Goal: Transaction & Acquisition: Purchase product/service

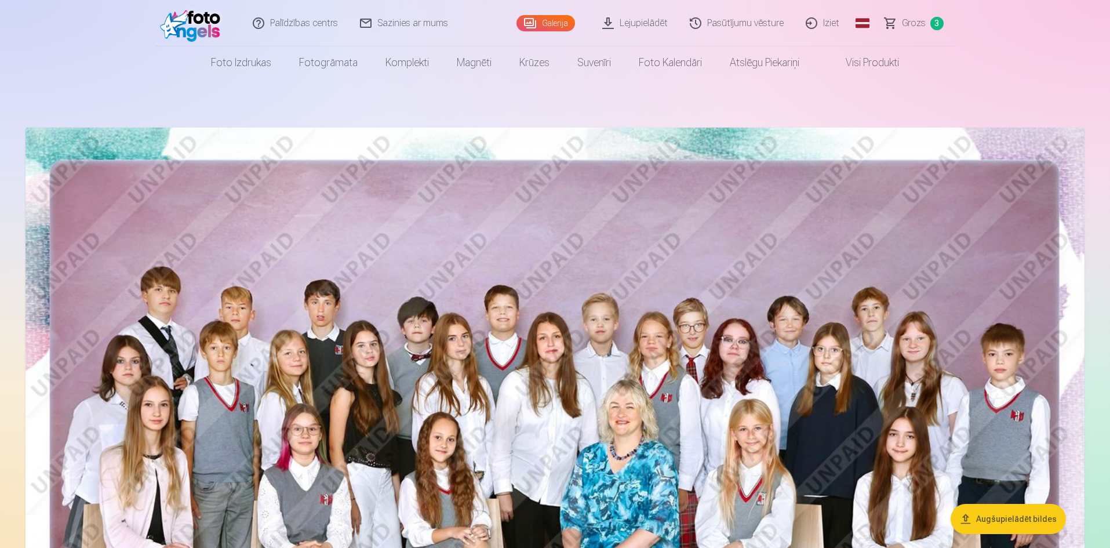
click at [917, 17] on span "Grozs" at bounding box center [914, 23] width 24 height 14
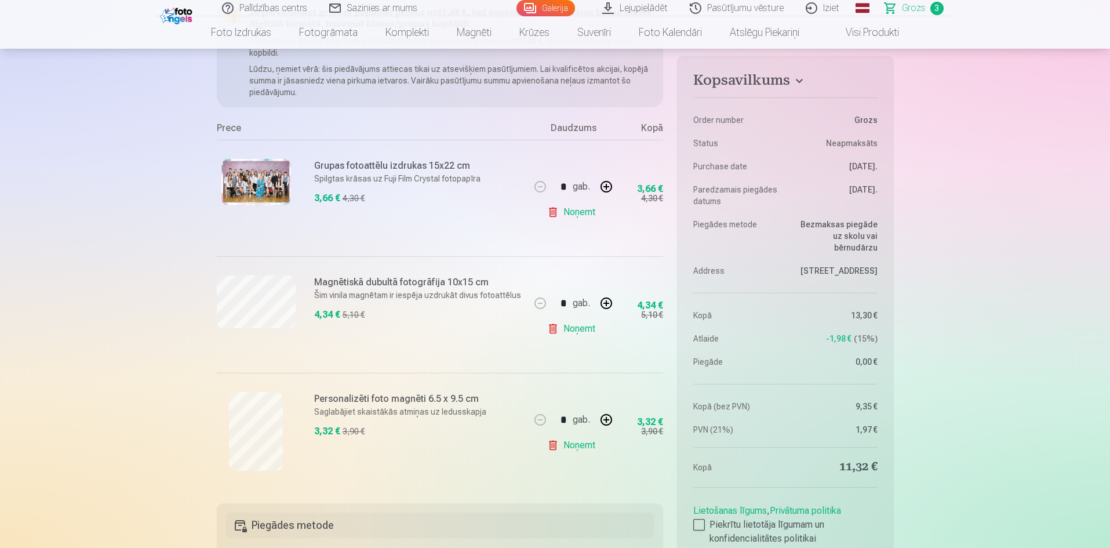
scroll to position [174, 0]
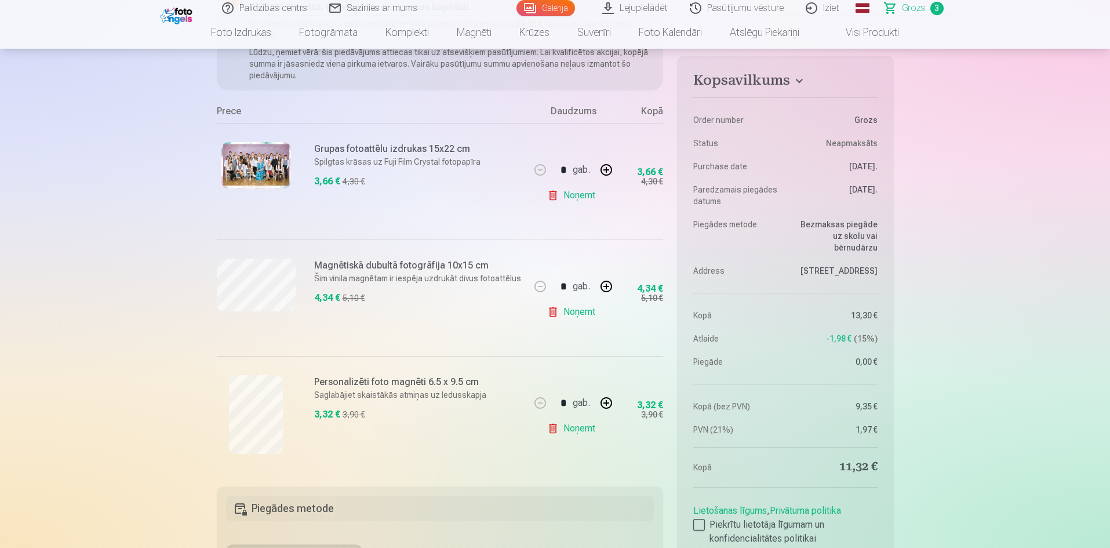
click at [605, 403] on button "button" at bounding box center [606, 403] width 28 height 28
type input "*"
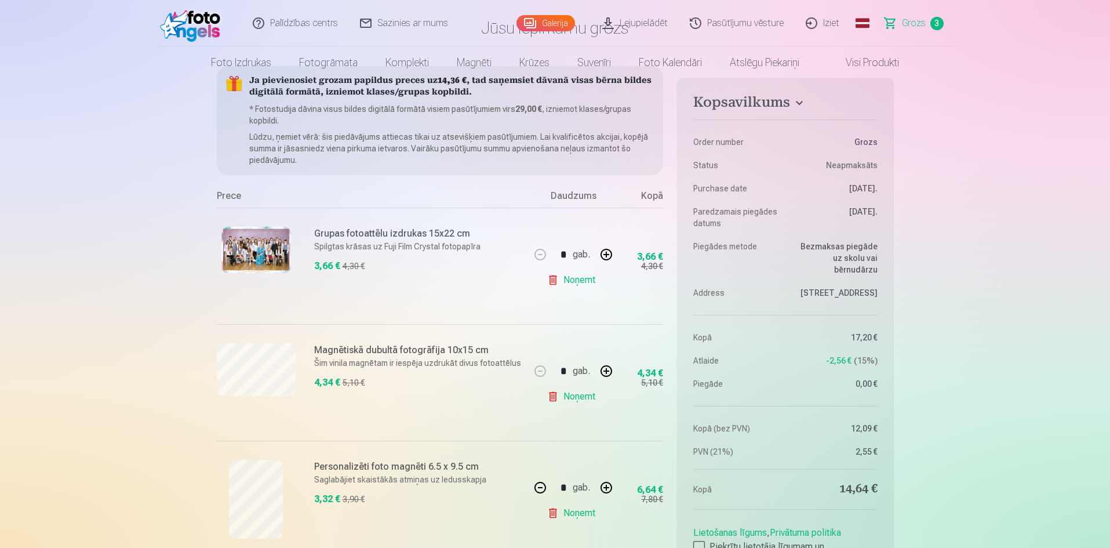
scroll to position [0, 0]
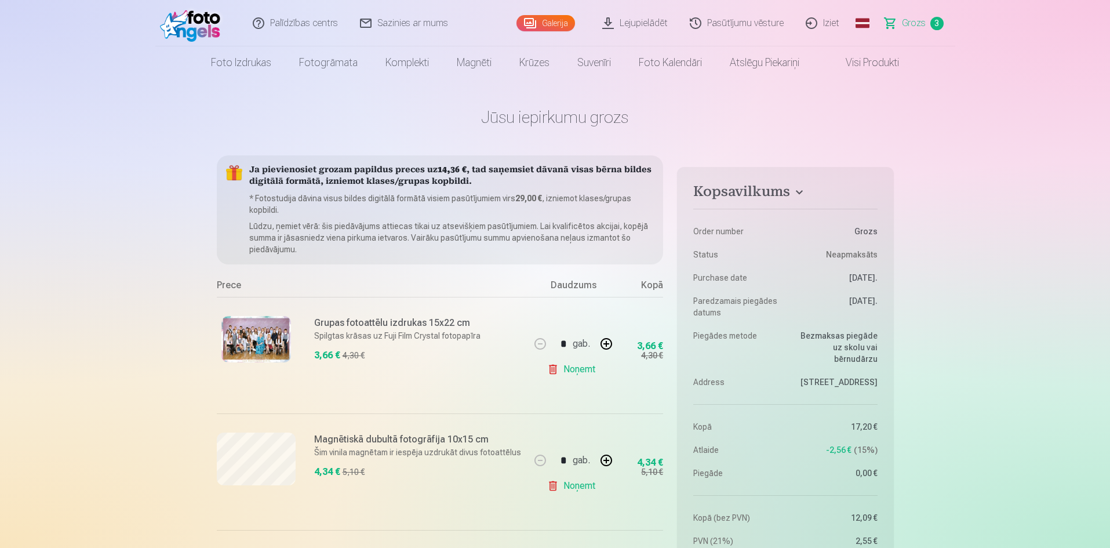
click at [559, 24] on link "Galerija" at bounding box center [545, 23] width 59 height 16
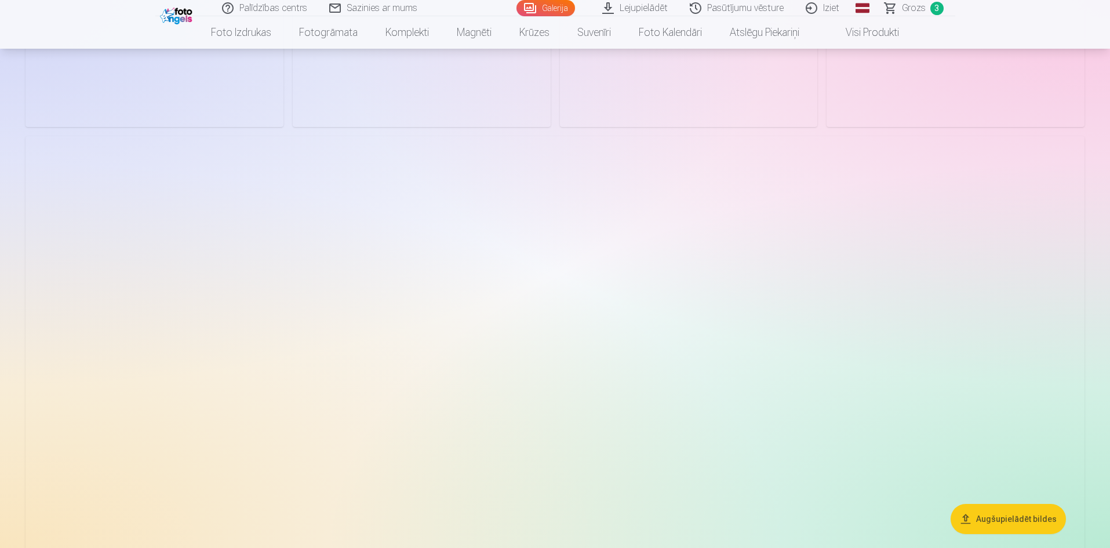
scroll to position [3304, 0]
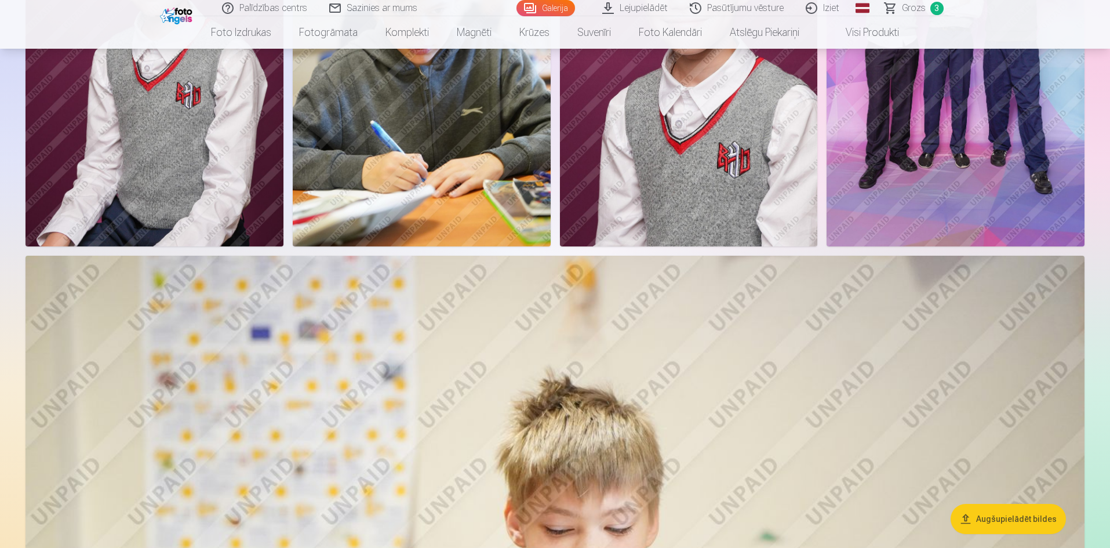
click at [918, 7] on span "Grozs" at bounding box center [914, 8] width 24 height 14
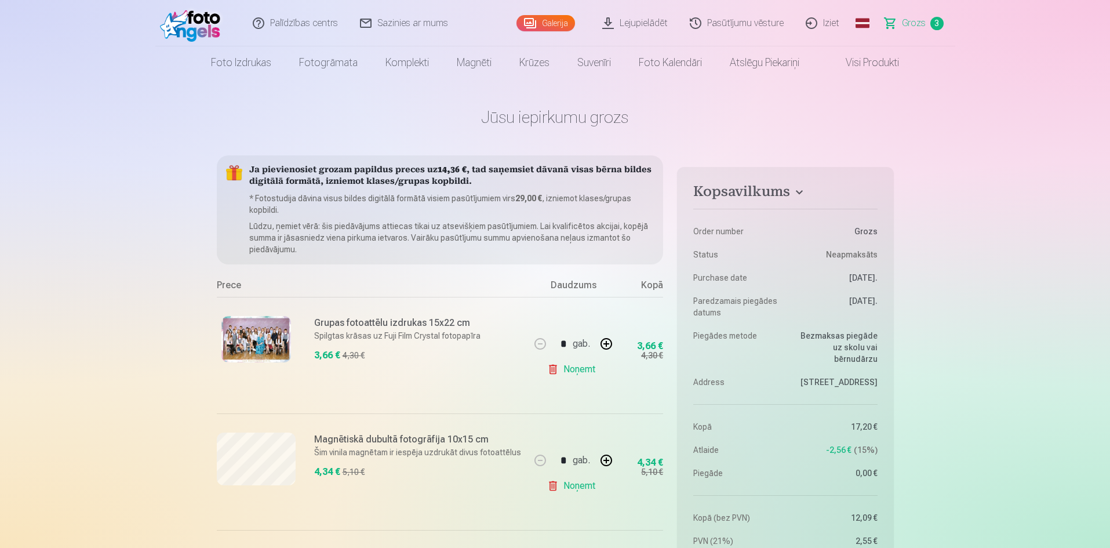
click at [559, 22] on link "Galerija" at bounding box center [545, 23] width 59 height 16
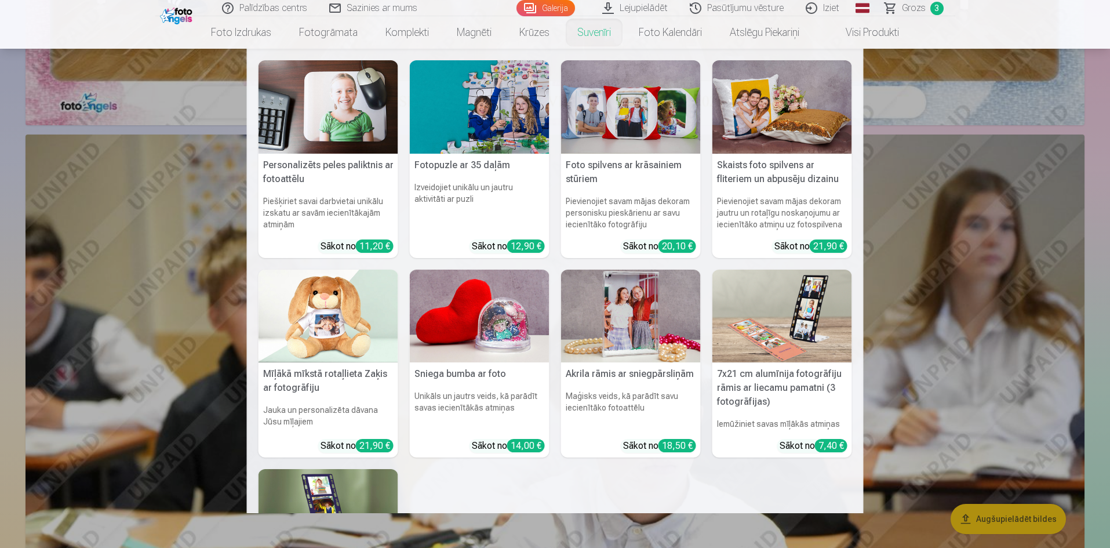
scroll to position [638, 0]
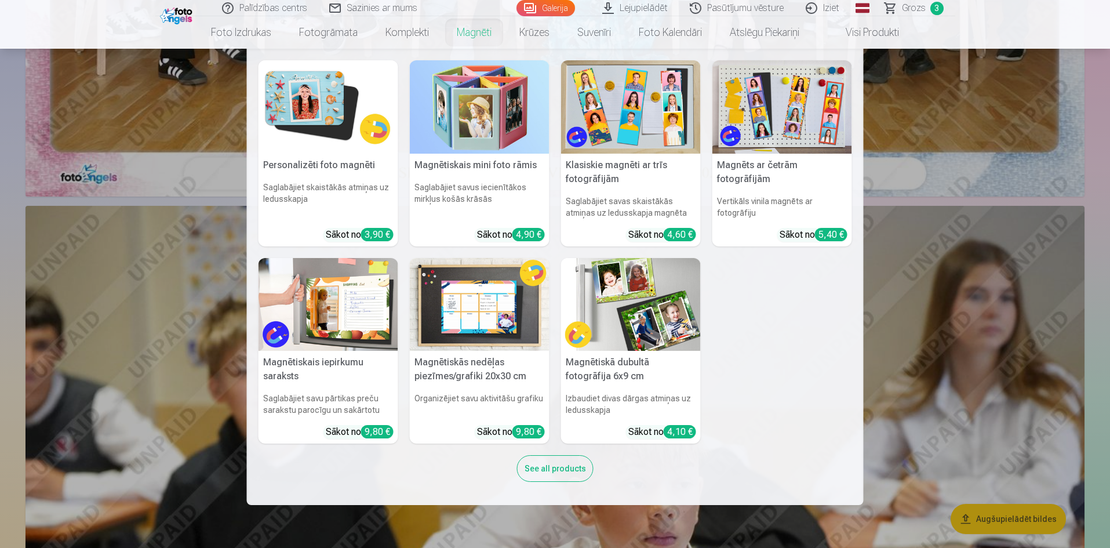
click at [646, 157] on h5 "Klasiskie magnēti ar trīs fotogrāfijām" at bounding box center [631, 172] width 140 height 37
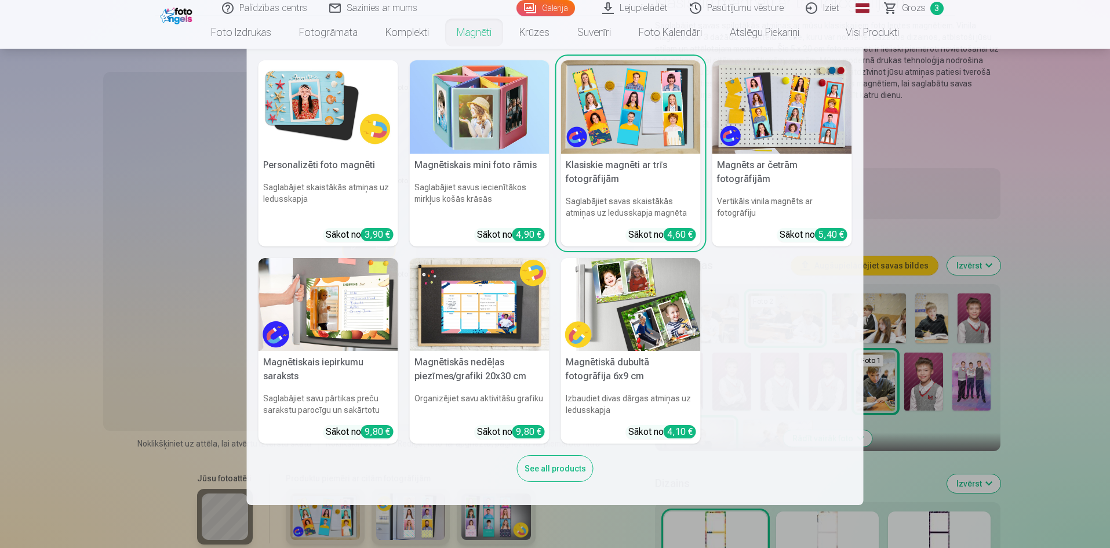
scroll to position [116, 0]
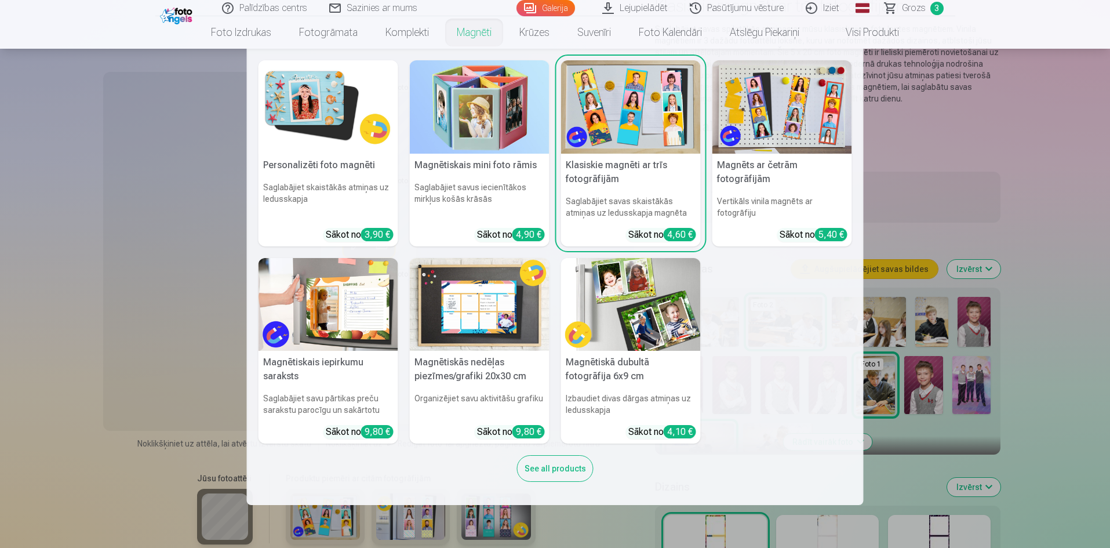
click at [629, 136] on img at bounding box center [631, 106] width 140 height 93
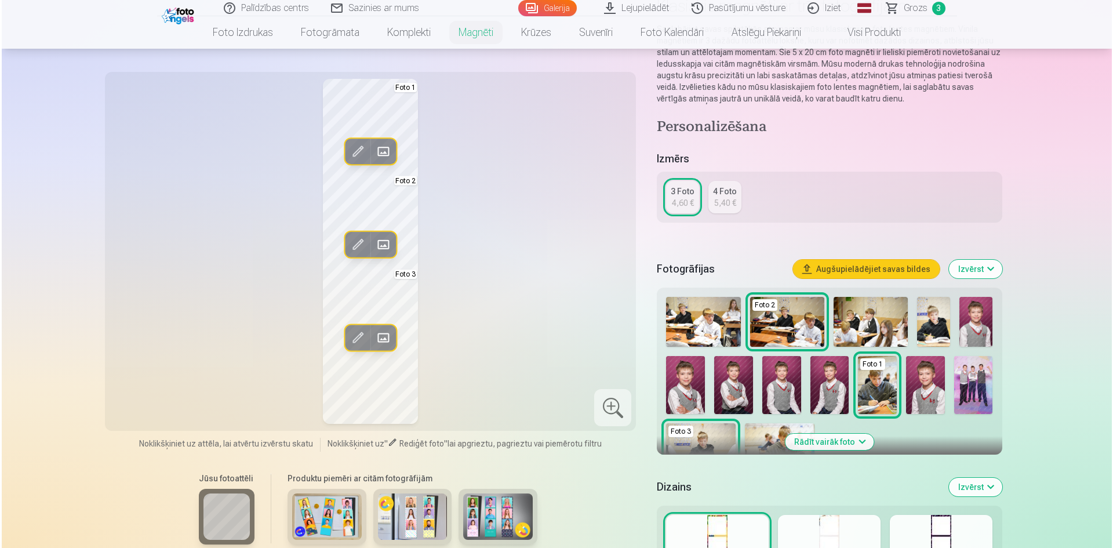
scroll to position [0, 0]
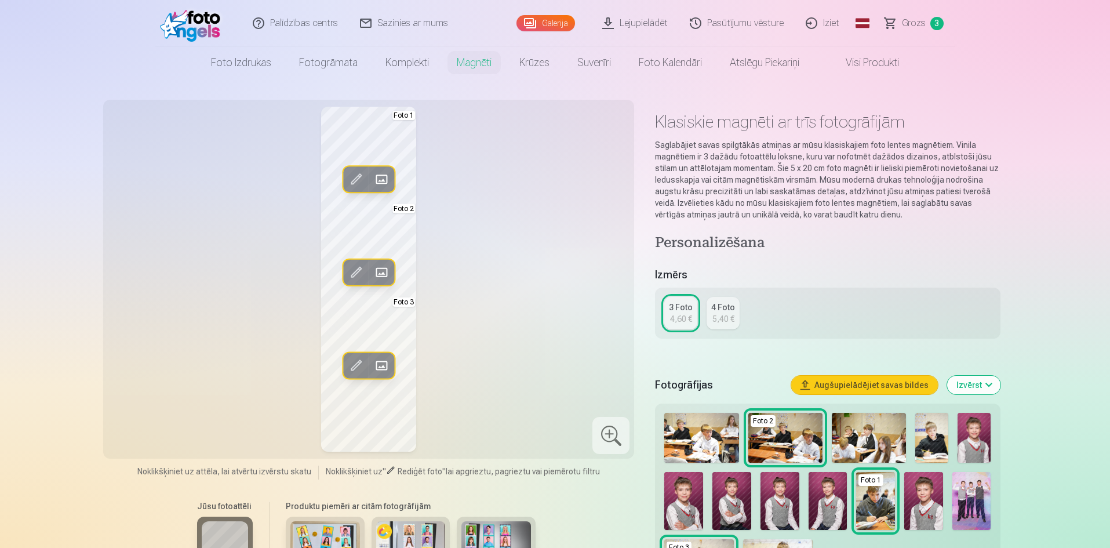
click at [383, 368] on span at bounding box center [381, 365] width 19 height 19
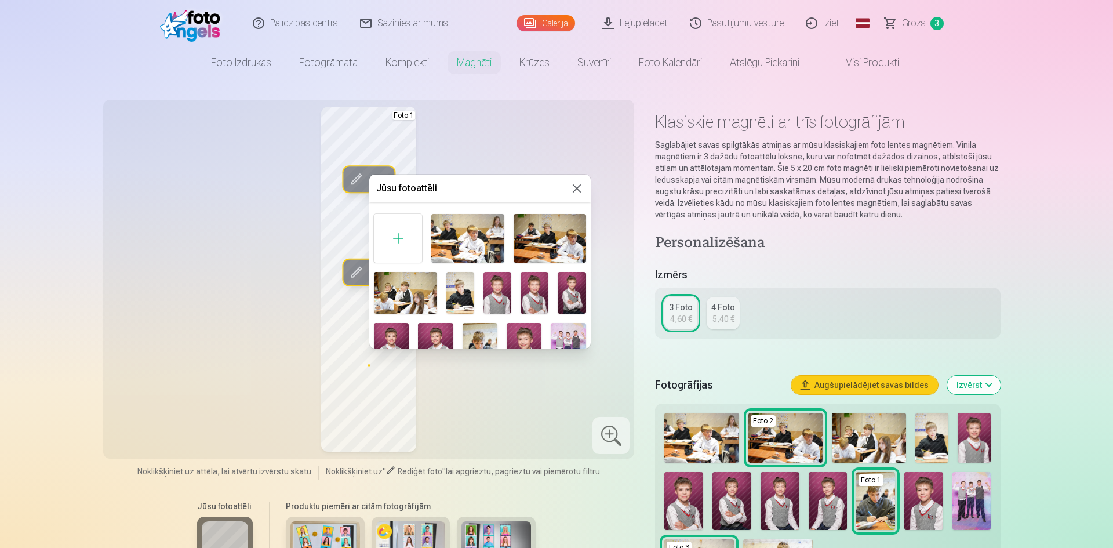
click at [963, 491] on div at bounding box center [556, 274] width 1113 height 548
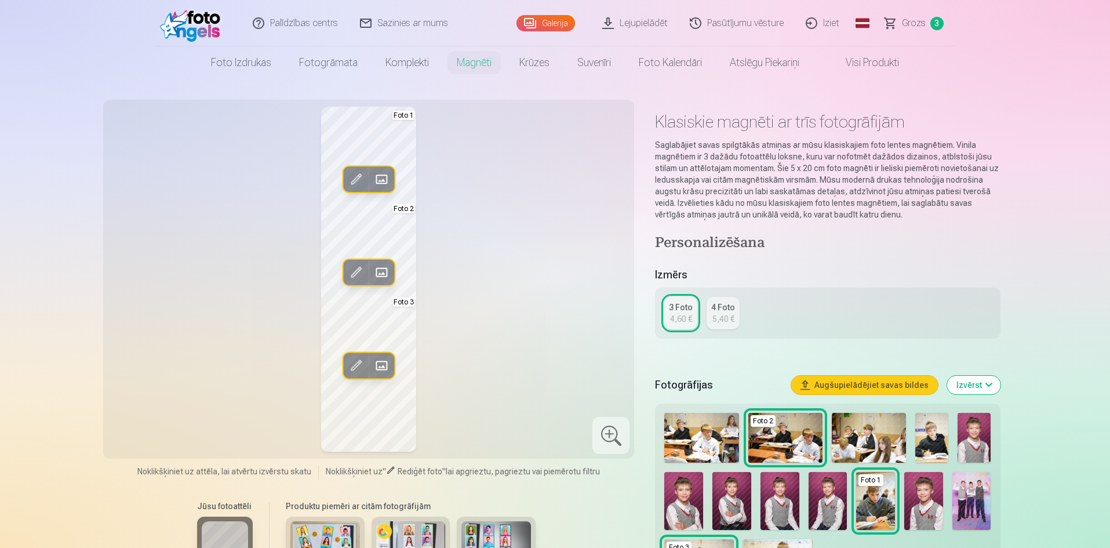
click at [970, 489] on img at bounding box center [971, 501] width 39 height 58
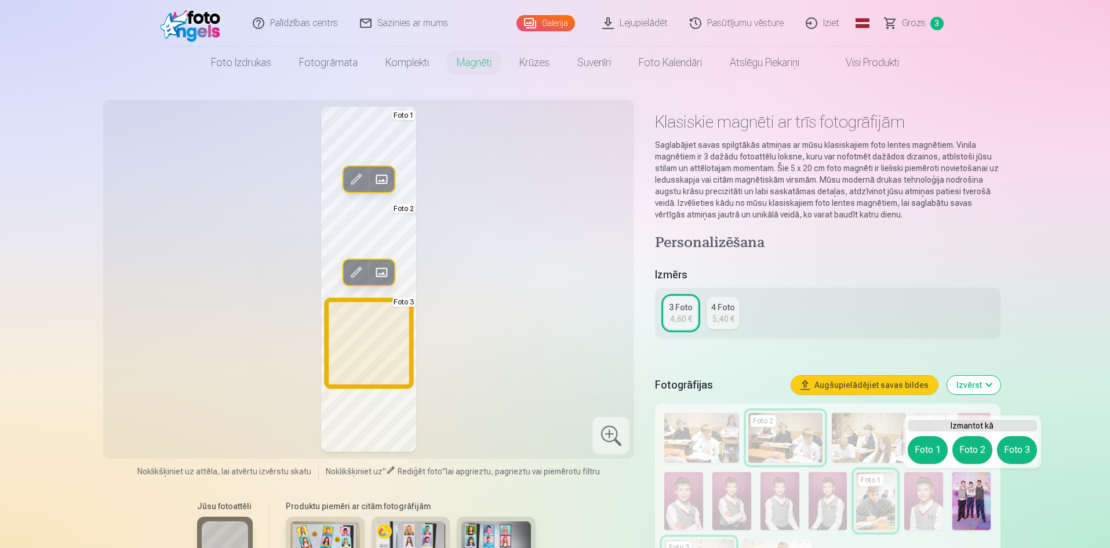
click at [1029, 441] on button "Foto 3" at bounding box center [1017, 450] width 40 height 28
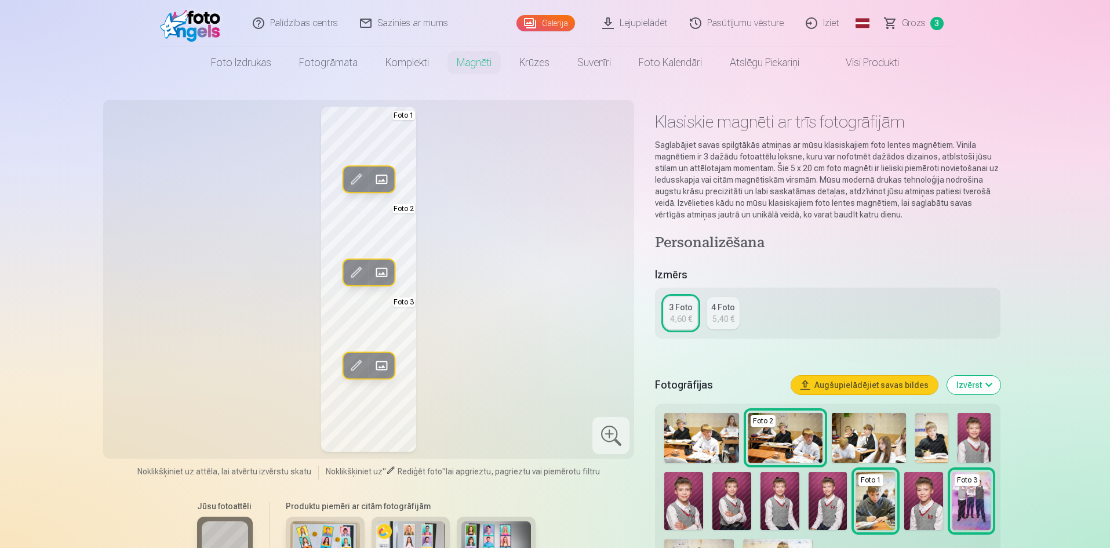
click at [382, 272] on span at bounding box center [381, 272] width 19 height 19
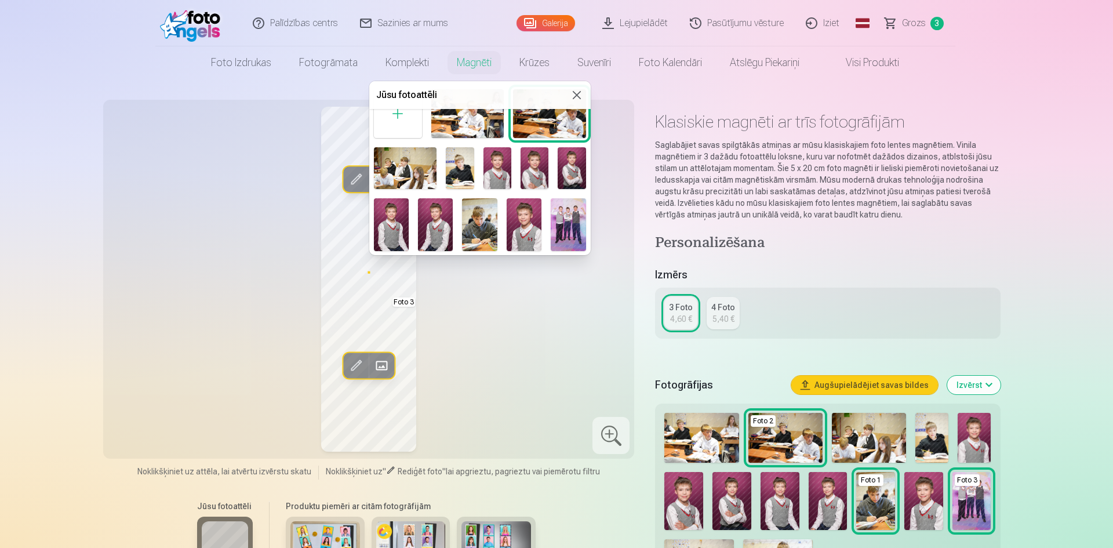
scroll to position [58, 0]
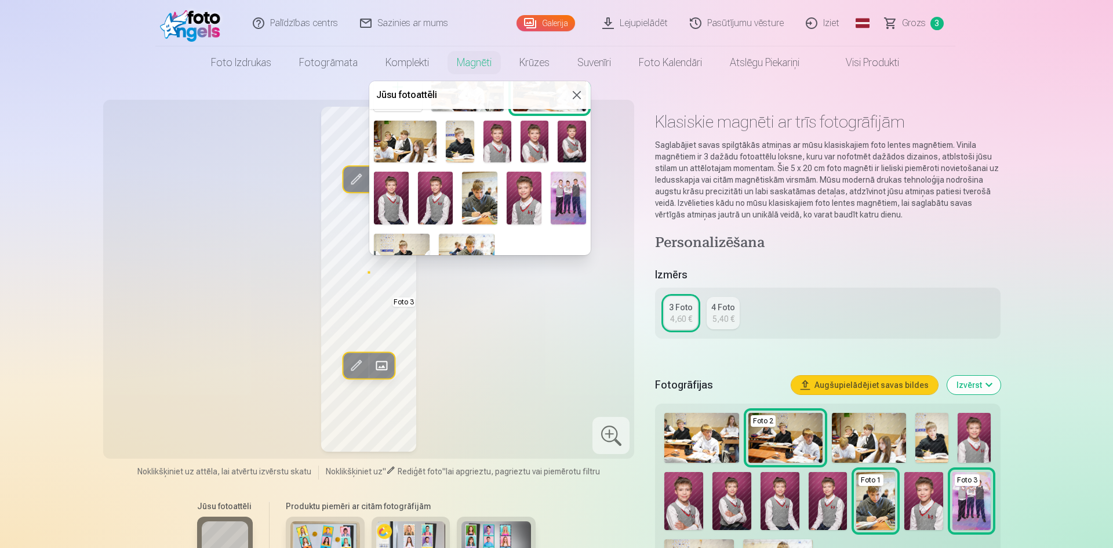
click at [484, 188] on img at bounding box center [479, 198] width 35 height 53
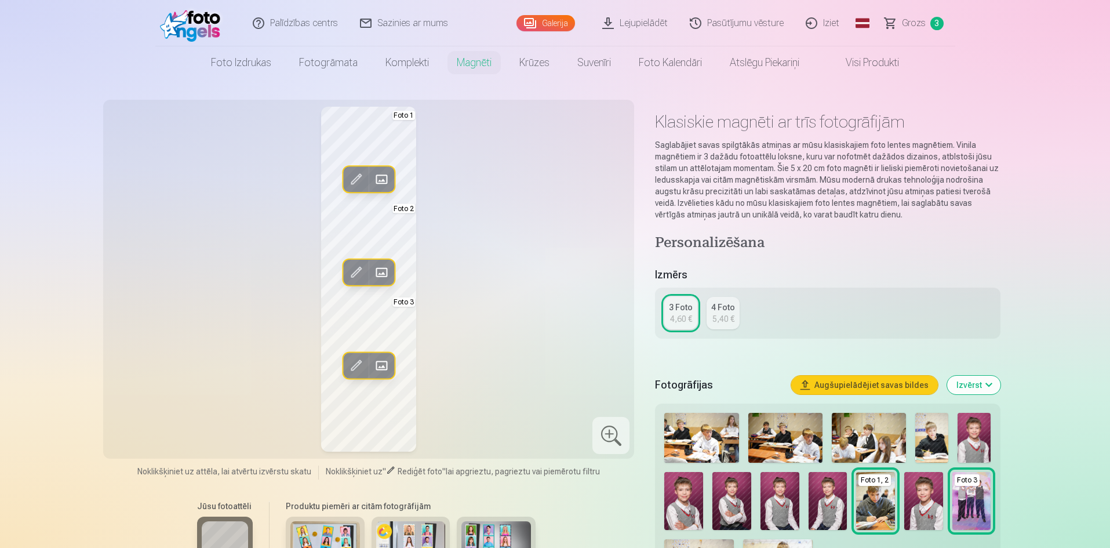
click at [356, 271] on span at bounding box center [356, 272] width 19 height 19
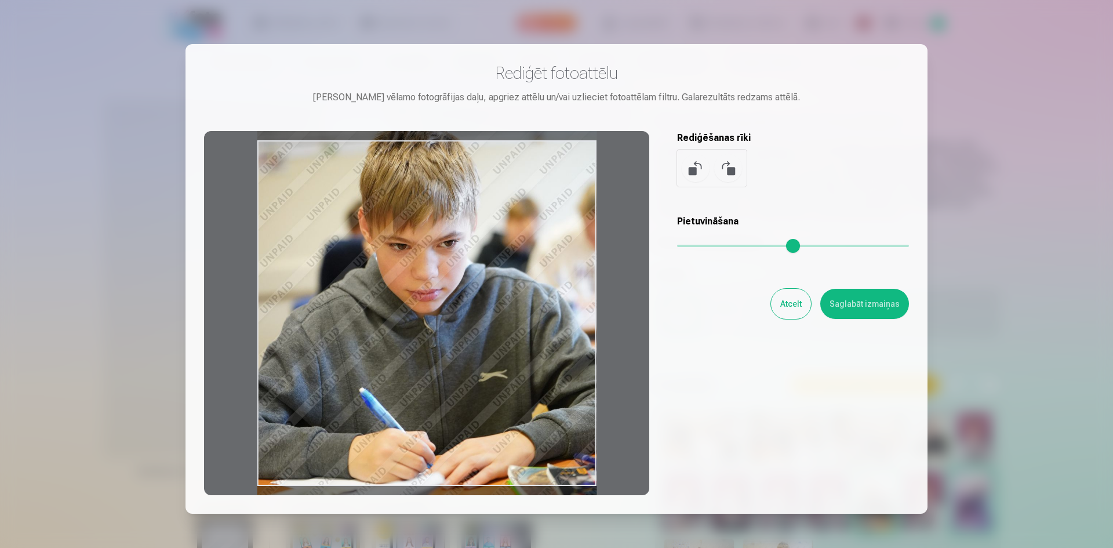
click at [402, 225] on div at bounding box center [426, 313] width 445 height 364
drag, startPoint x: 396, startPoint y: 225, endPoint x: 387, endPoint y: 225, distance: 9.9
click at [387, 225] on div at bounding box center [426, 313] width 445 height 364
click at [845, 307] on button "Saglabāt izmaiņas" at bounding box center [864, 304] width 89 height 30
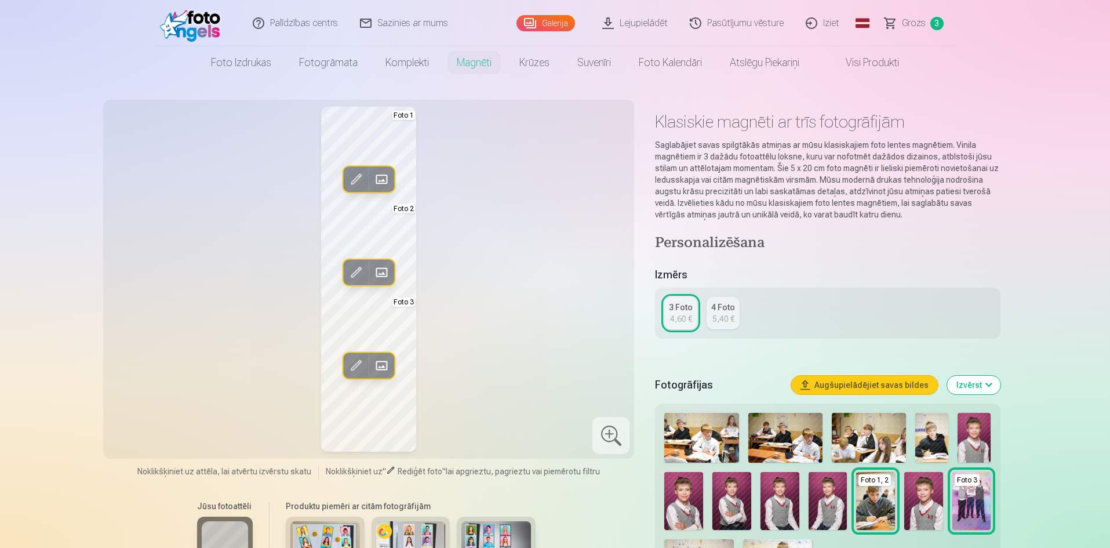
click at [379, 181] on span at bounding box center [381, 179] width 19 height 19
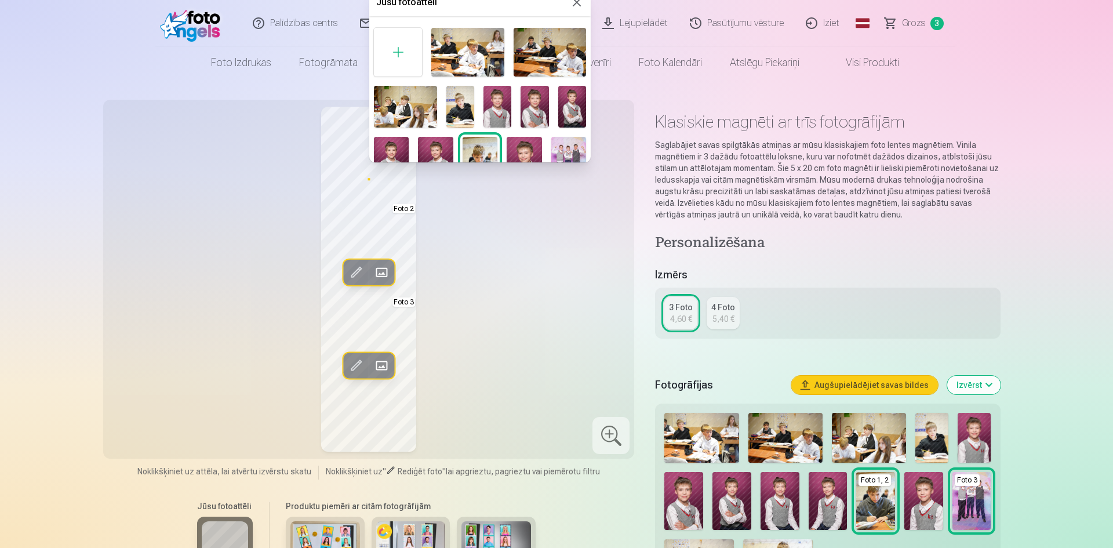
click at [527, 117] on img at bounding box center [535, 107] width 28 height 42
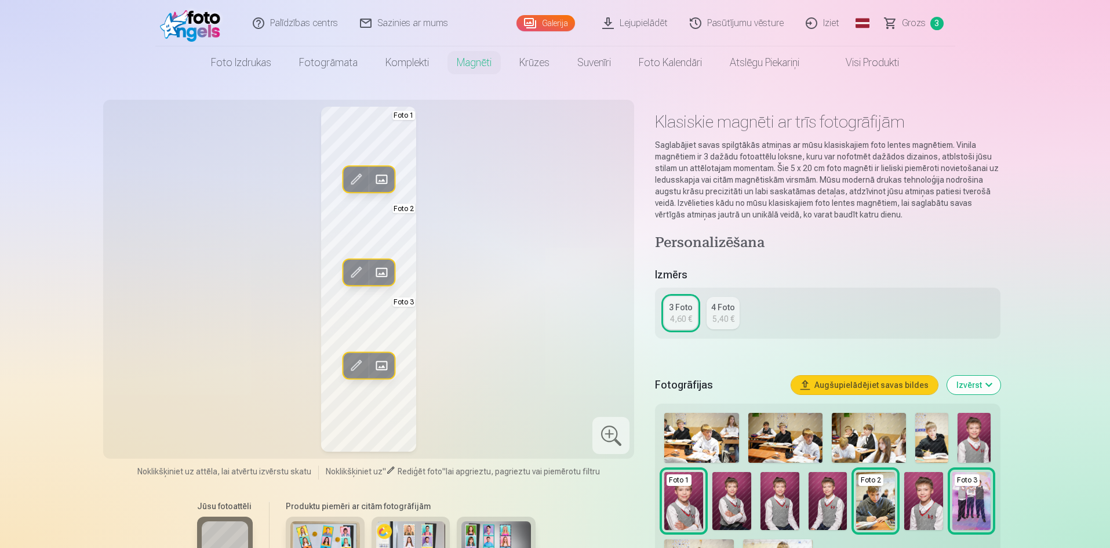
click at [379, 179] on span at bounding box center [381, 179] width 19 height 19
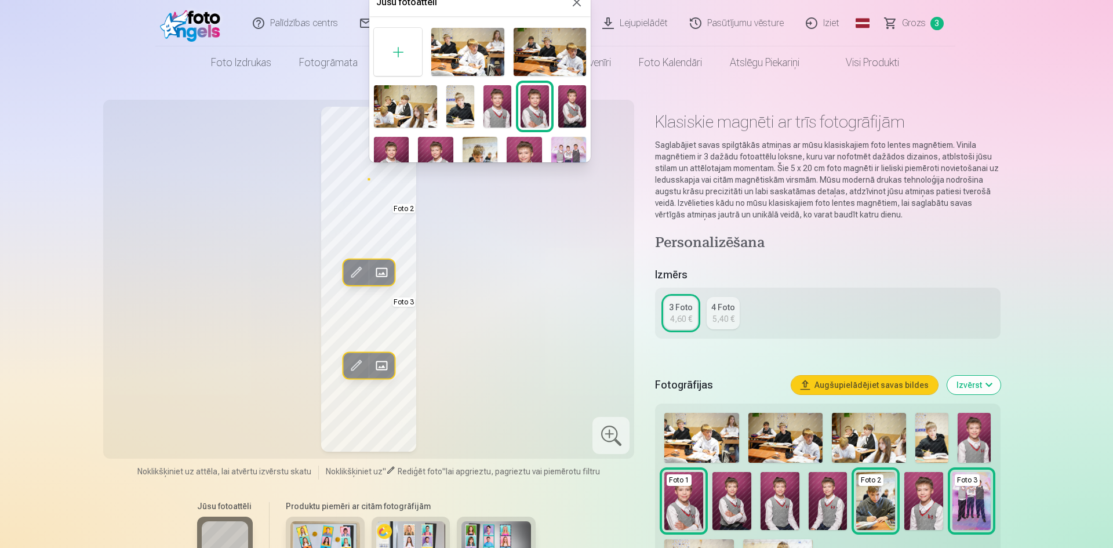
click at [577, 108] on img at bounding box center [572, 106] width 28 height 42
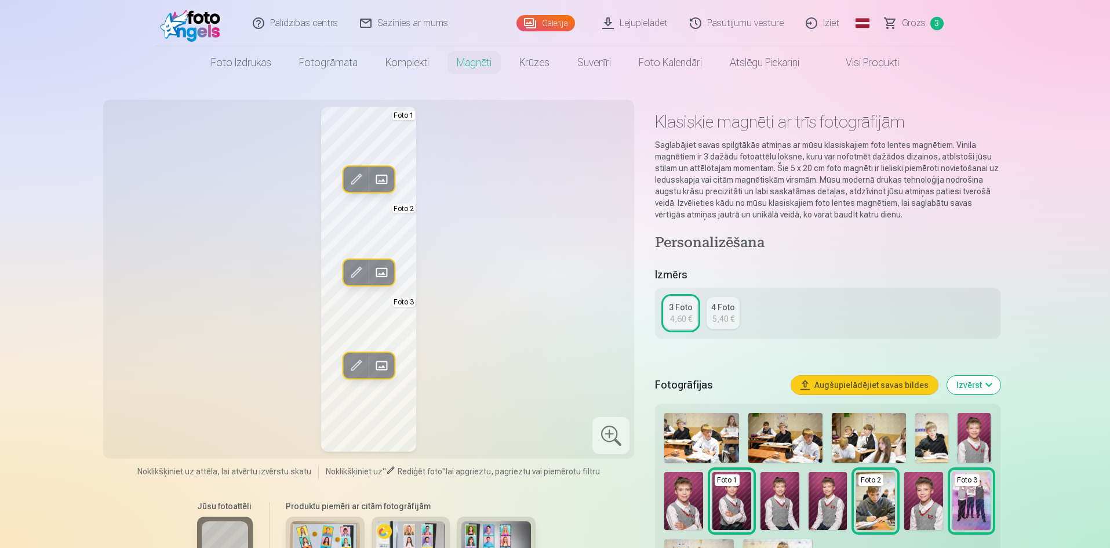
click at [380, 181] on span at bounding box center [381, 179] width 19 height 19
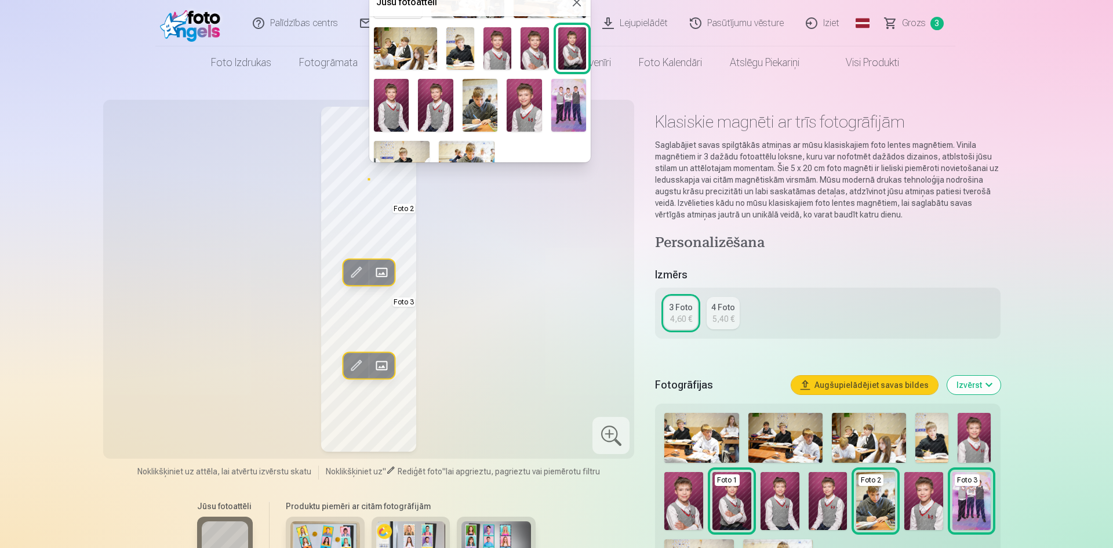
click at [530, 313] on div at bounding box center [556, 274] width 1113 height 548
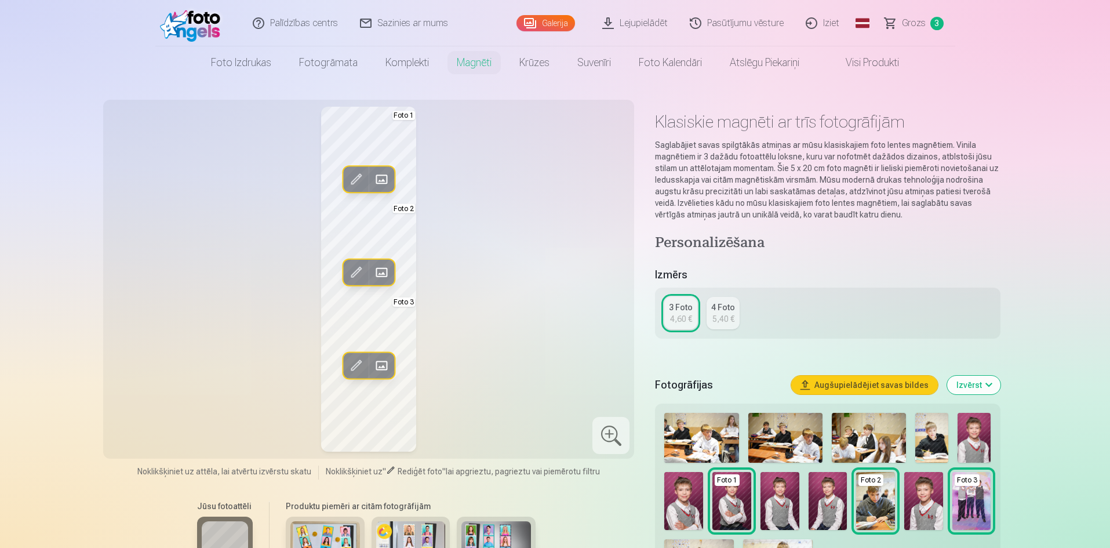
click at [827, 505] on img at bounding box center [828, 501] width 39 height 58
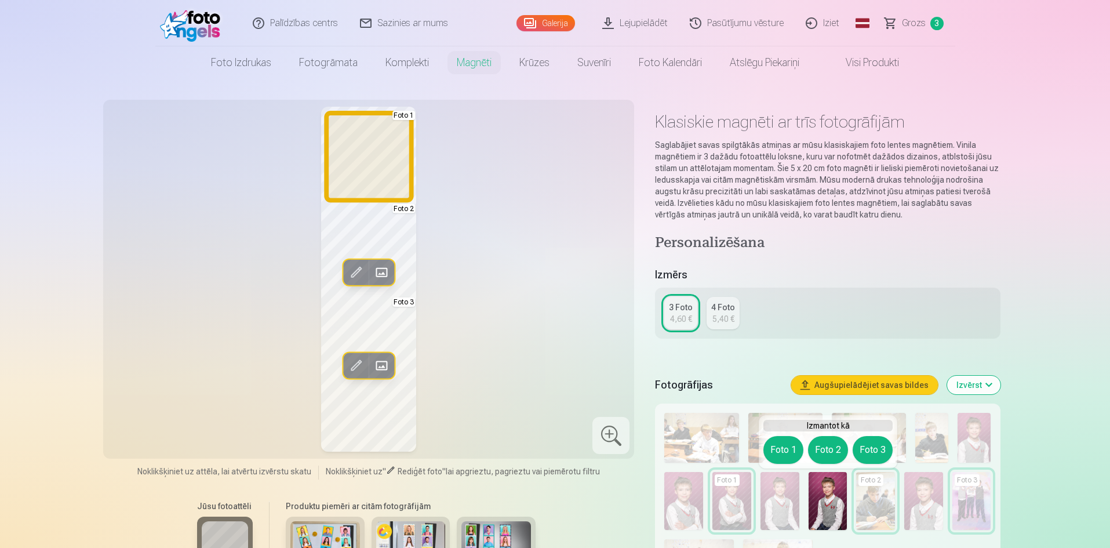
click at [786, 452] on button "Foto 1" at bounding box center [783, 450] width 40 height 28
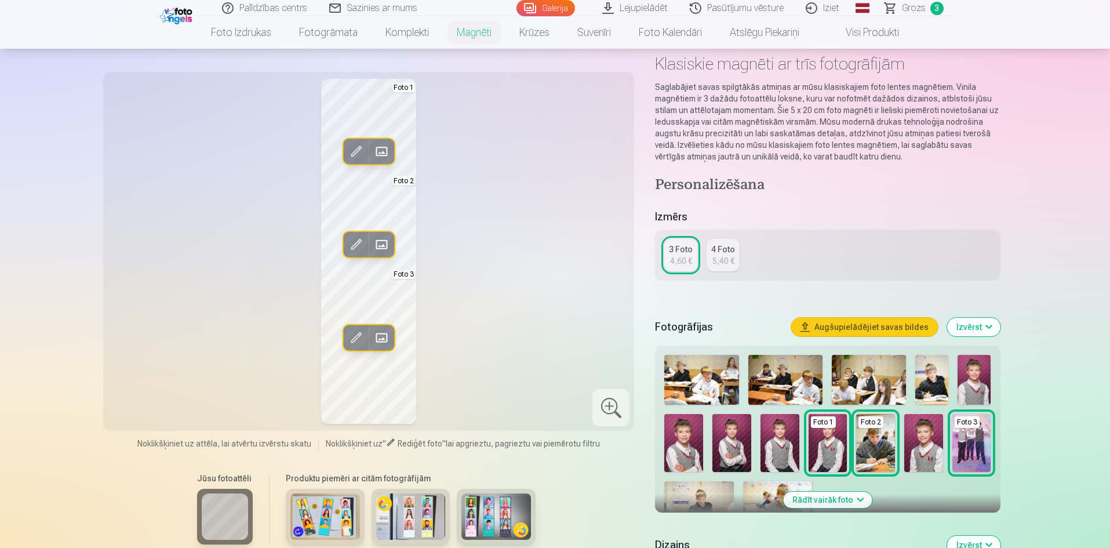
click at [735, 456] on img at bounding box center [731, 443] width 39 height 58
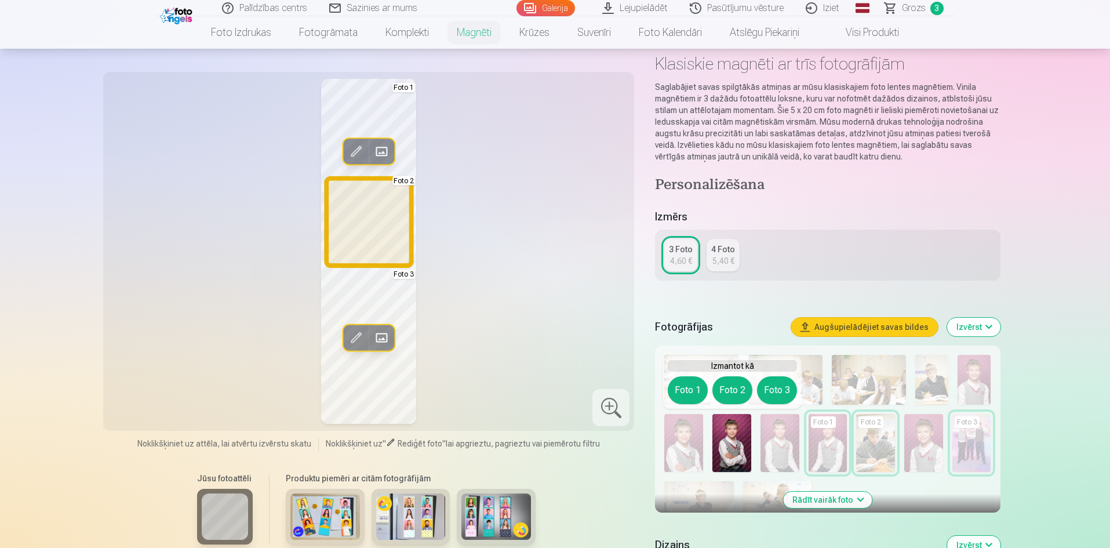
click at [735, 397] on button "Foto 2" at bounding box center [732, 390] width 40 height 28
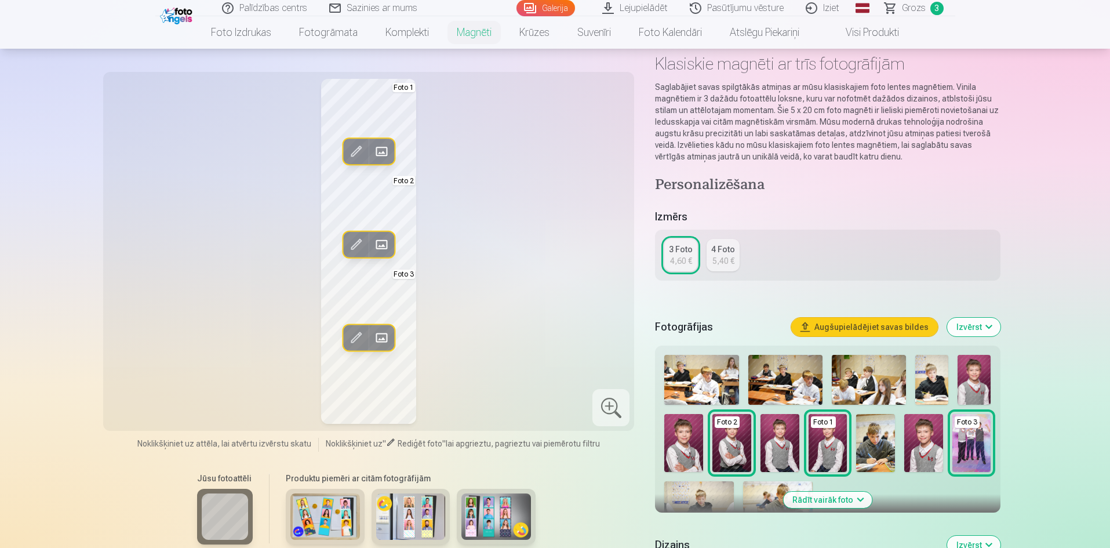
click at [728, 445] on img at bounding box center [731, 443] width 39 height 58
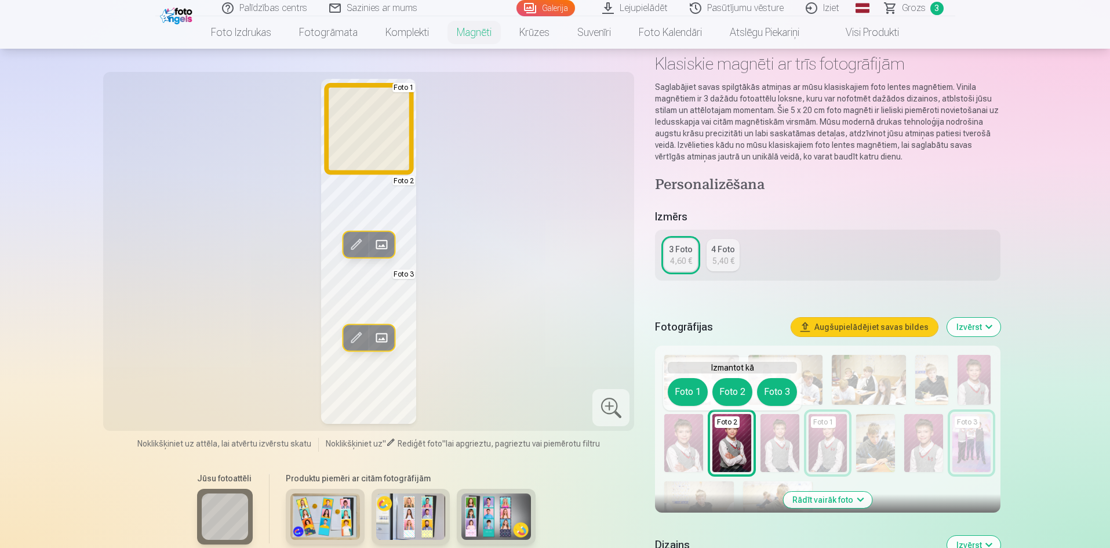
click at [688, 392] on button "Foto 1" at bounding box center [688, 392] width 40 height 28
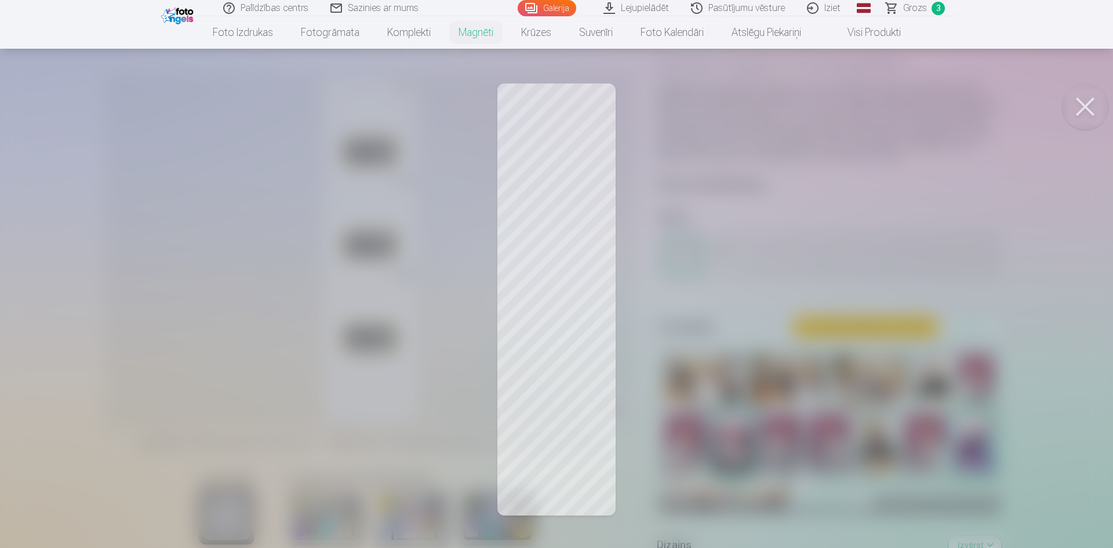
click at [1085, 104] on button at bounding box center [1085, 106] width 46 height 46
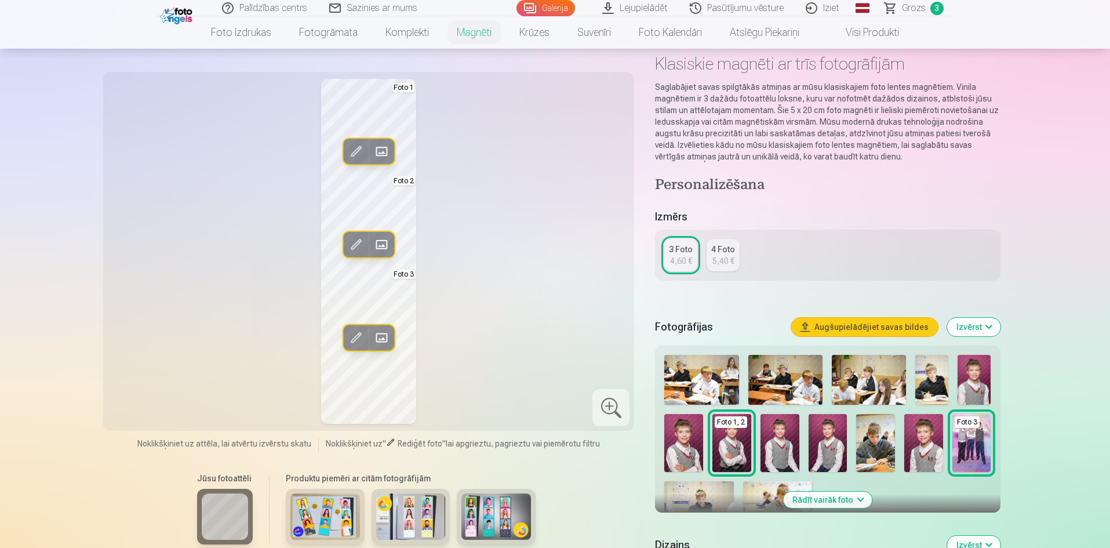
click at [379, 245] on span at bounding box center [381, 244] width 19 height 19
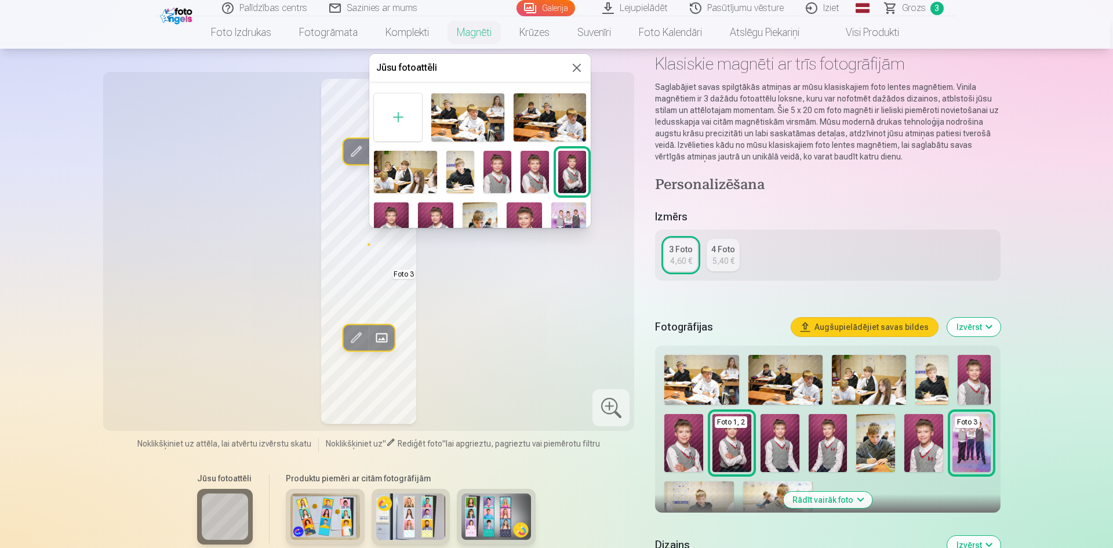
click at [864, 440] on div at bounding box center [556, 274] width 1113 height 548
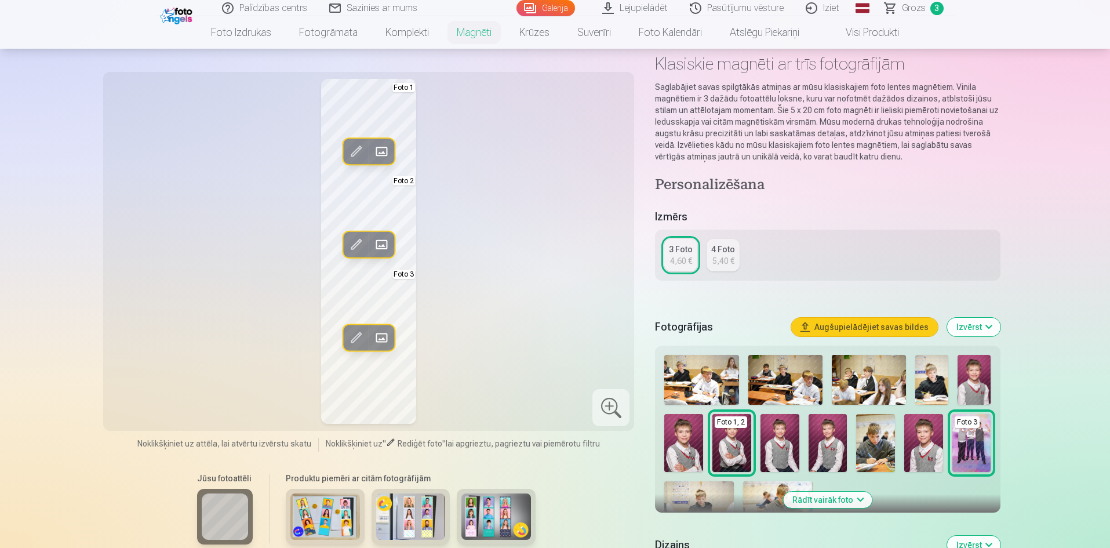
click at [384, 151] on span at bounding box center [381, 151] width 19 height 19
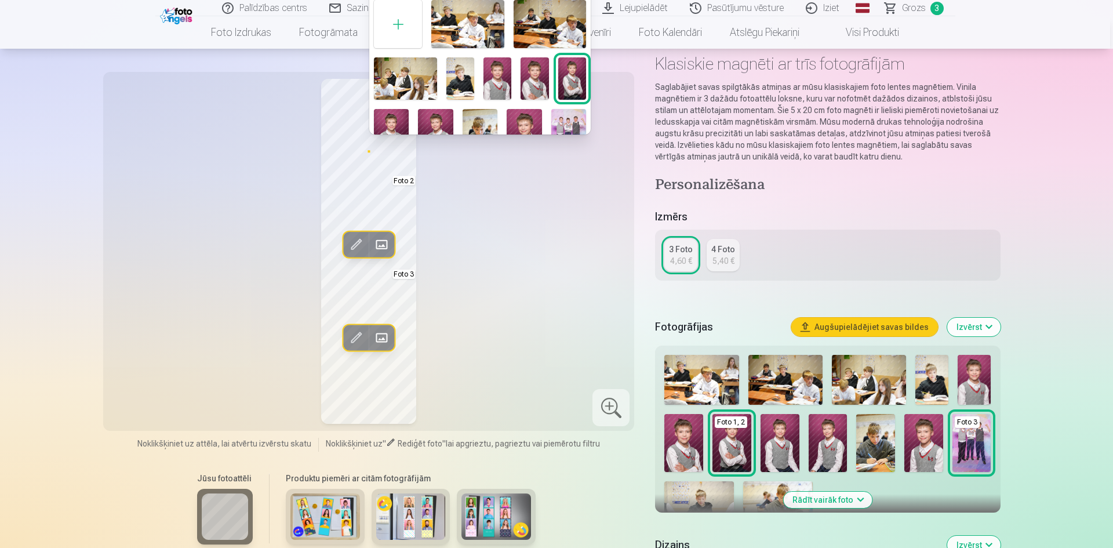
click at [503, 194] on div at bounding box center [556, 274] width 1113 height 548
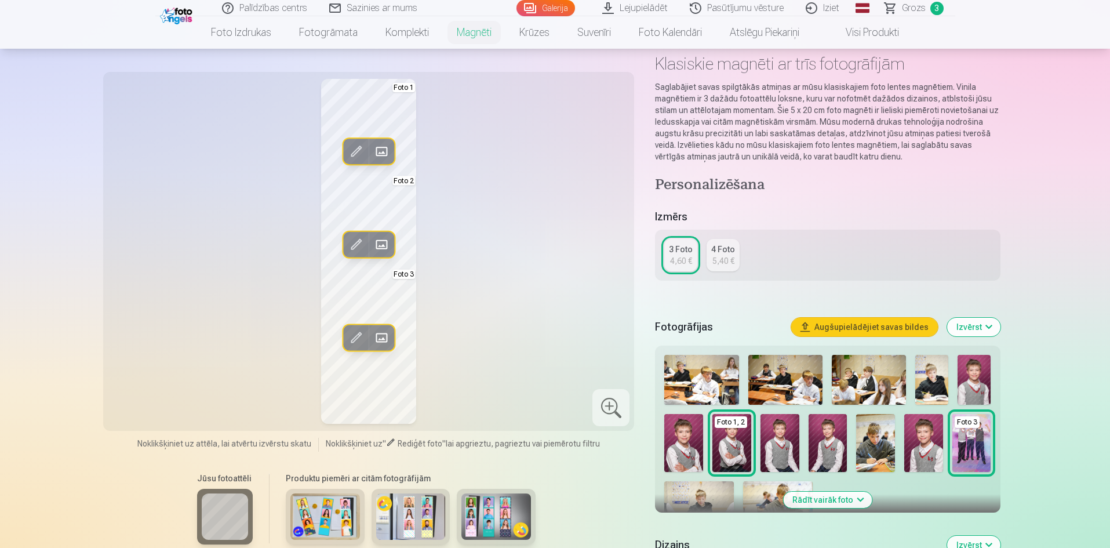
click at [388, 152] on span at bounding box center [381, 151] width 19 height 19
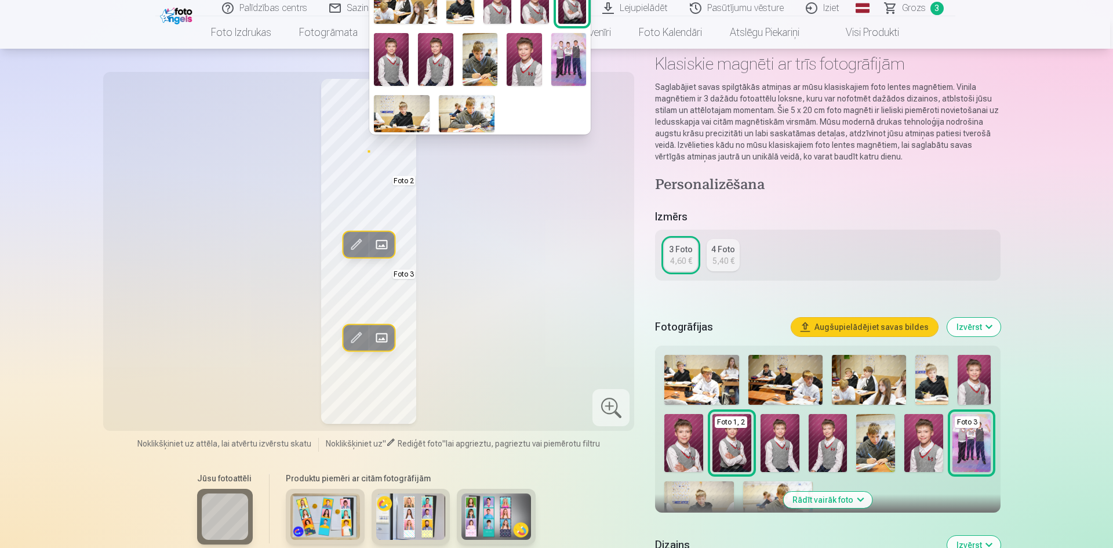
scroll to position [18, 0]
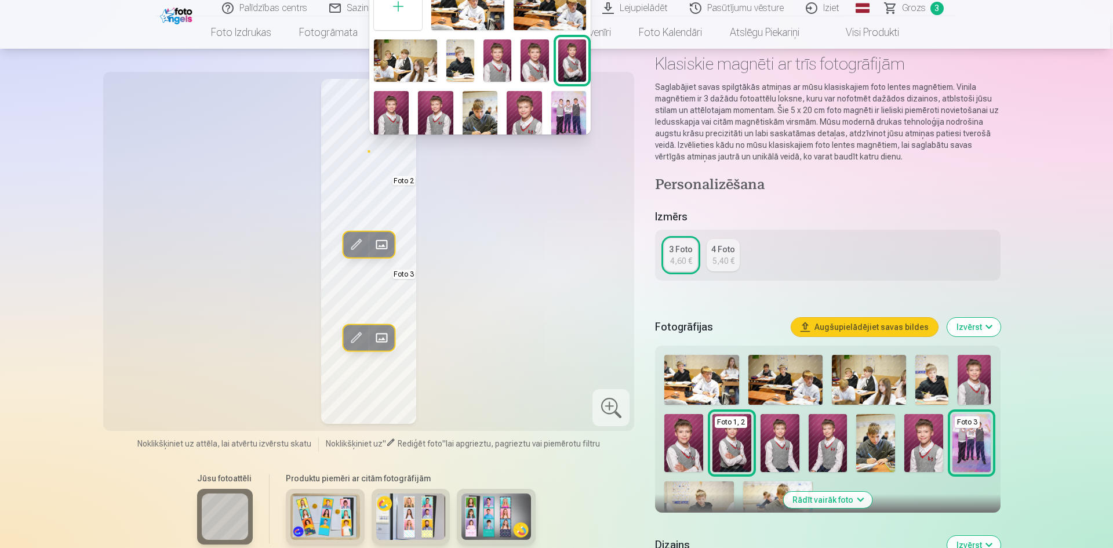
click at [438, 104] on img at bounding box center [435, 117] width 35 height 53
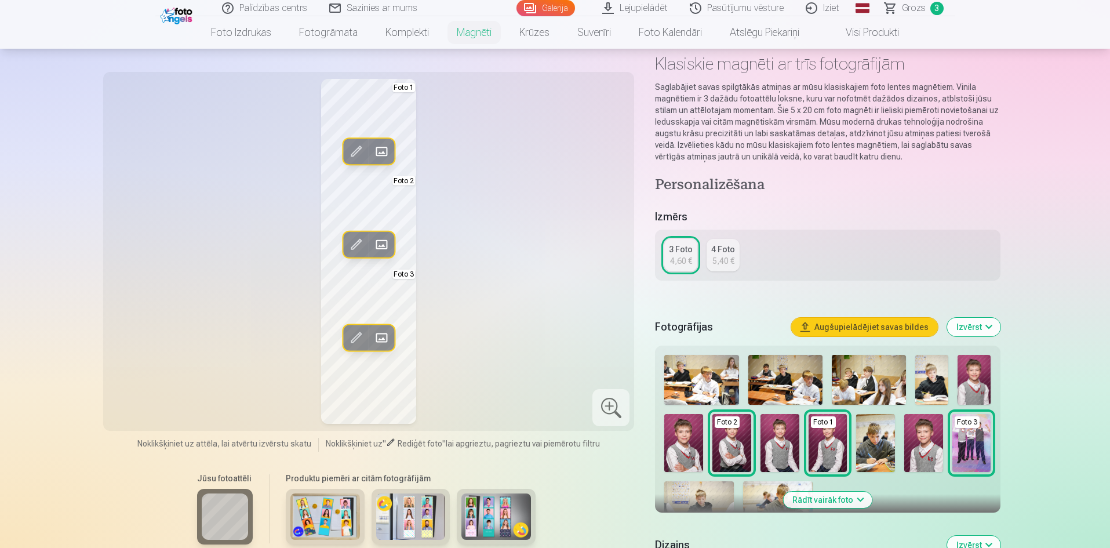
click at [383, 242] on span at bounding box center [381, 244] width 19 height 19
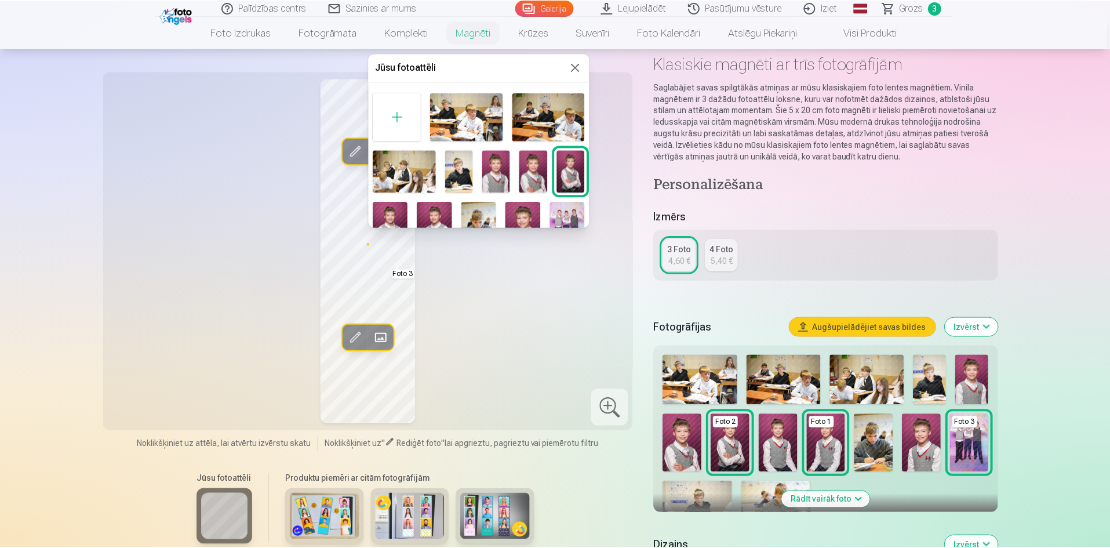
scroll to position [58, 0]
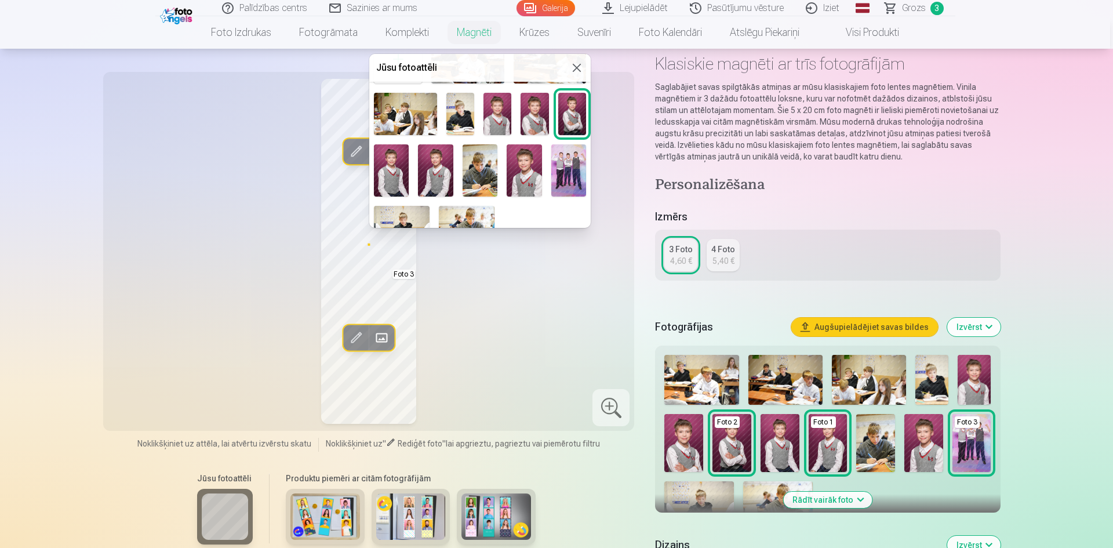
click at [476, 168] on img at bounding box center [480, 170] width 35 height 53
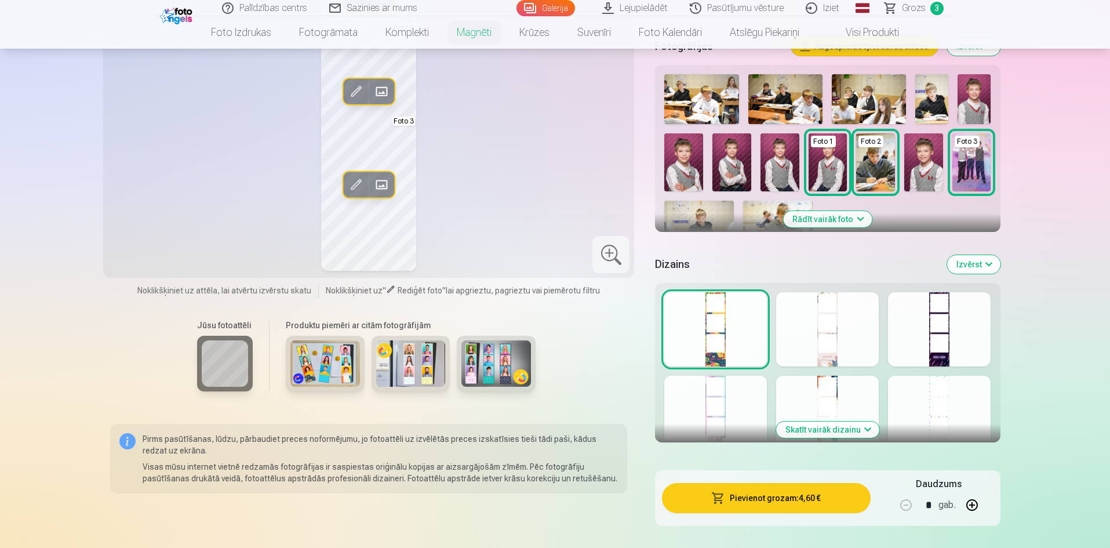
scroll to position [348, 0]
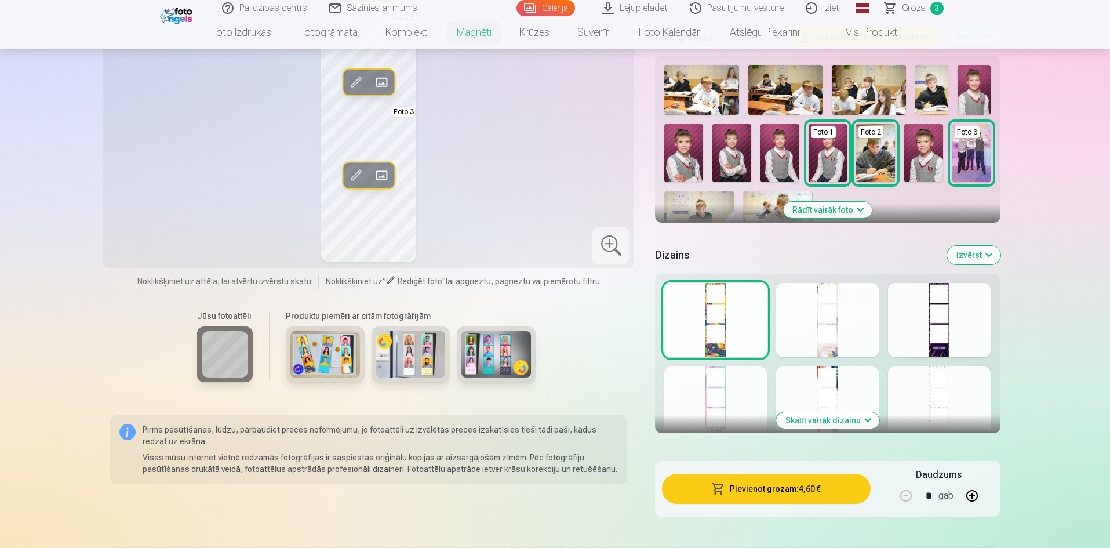
click at [844, 416] on button "Skatīt vairāk dizainu" at bounding box center [827, 420] width 103 height 16
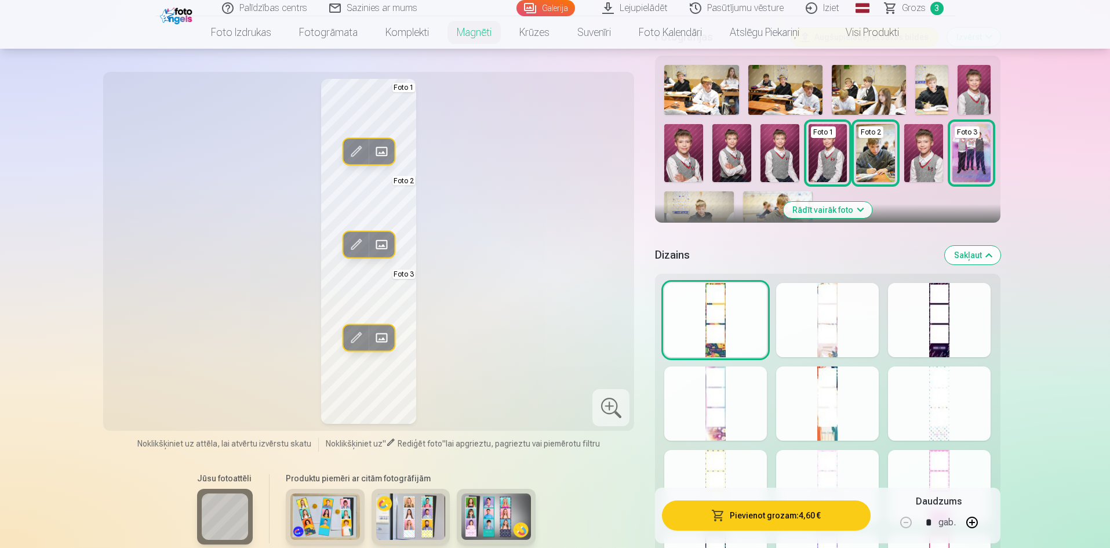
click at [829, 337] on div at bounding box center [827, 320] width 103 height 74
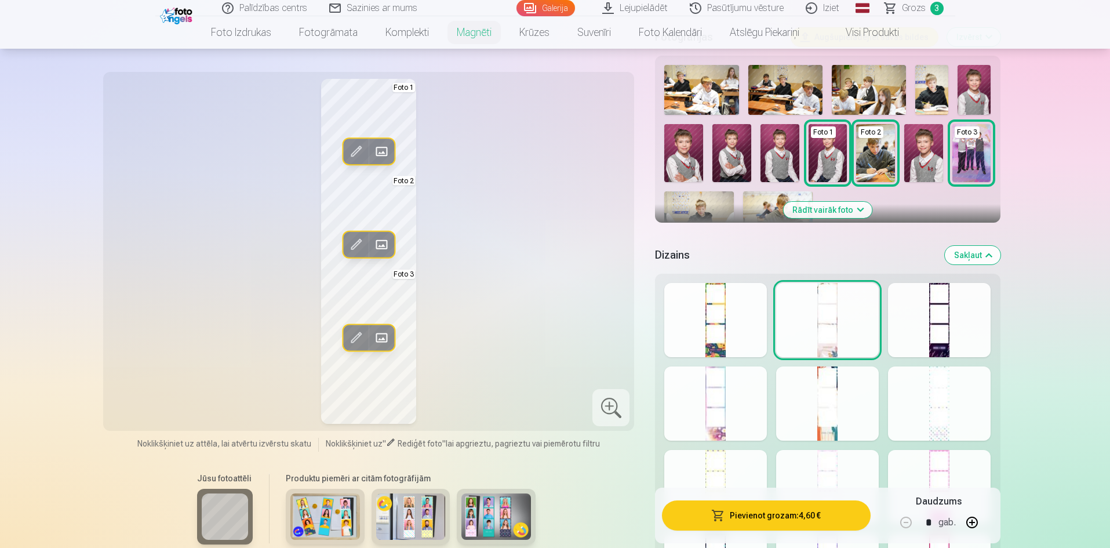
click at [937, 333] on div at bounding box center [939, 320] width 103 height 74
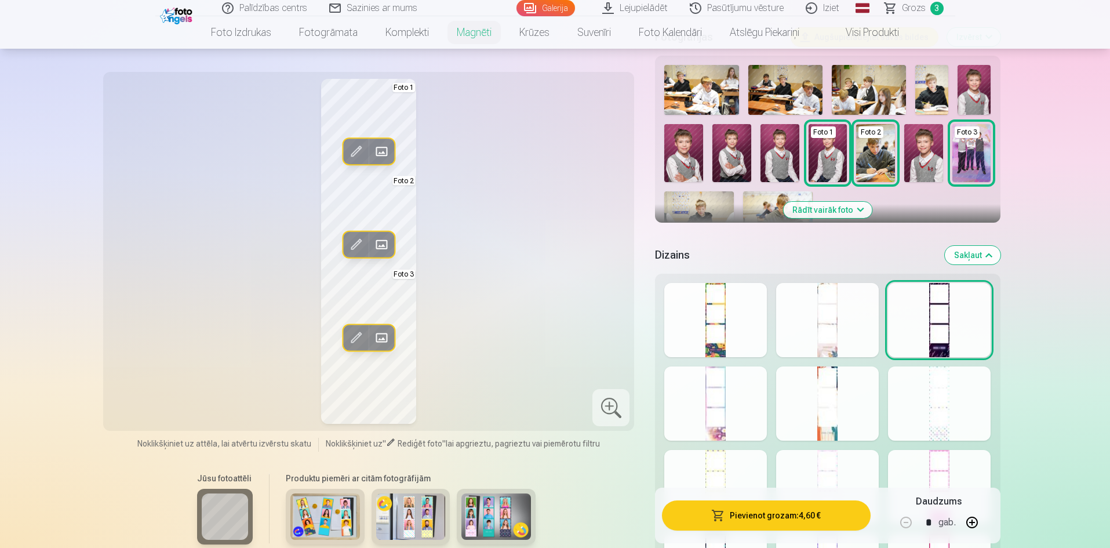
click at [730, 417] on div at bounding box center [715, 403] width 103 height 74
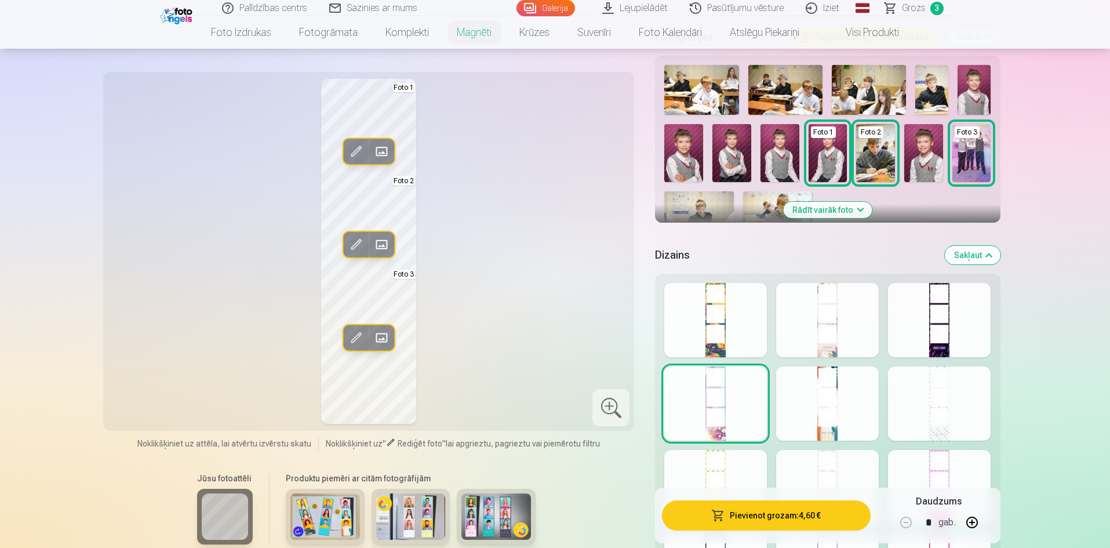
click at [833, 416] on div at bounding box center [827, 403] width 103 height 74
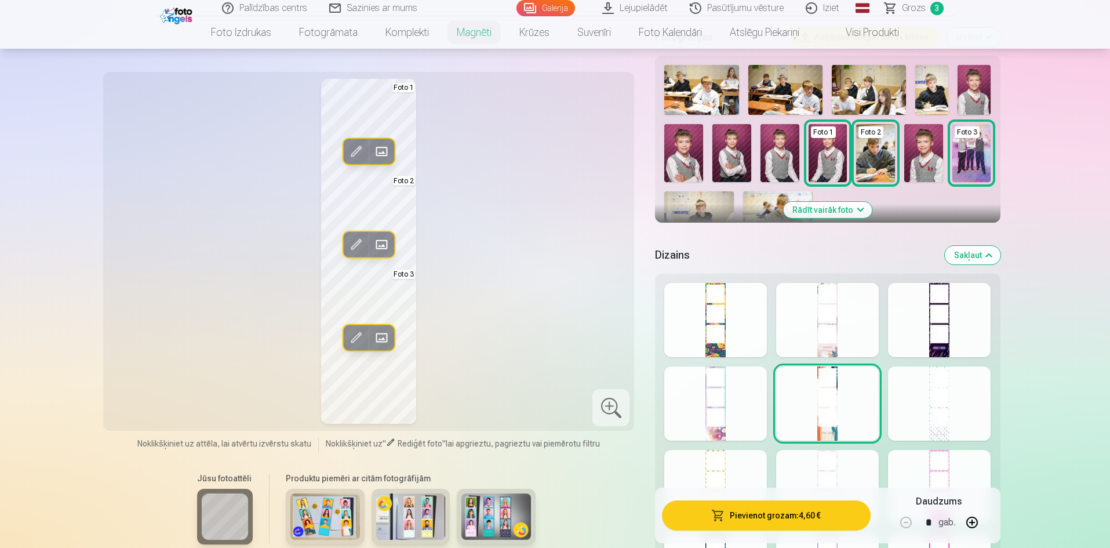
click at [967, 398] on div at bounding box center [939, 403] width 103 height 74
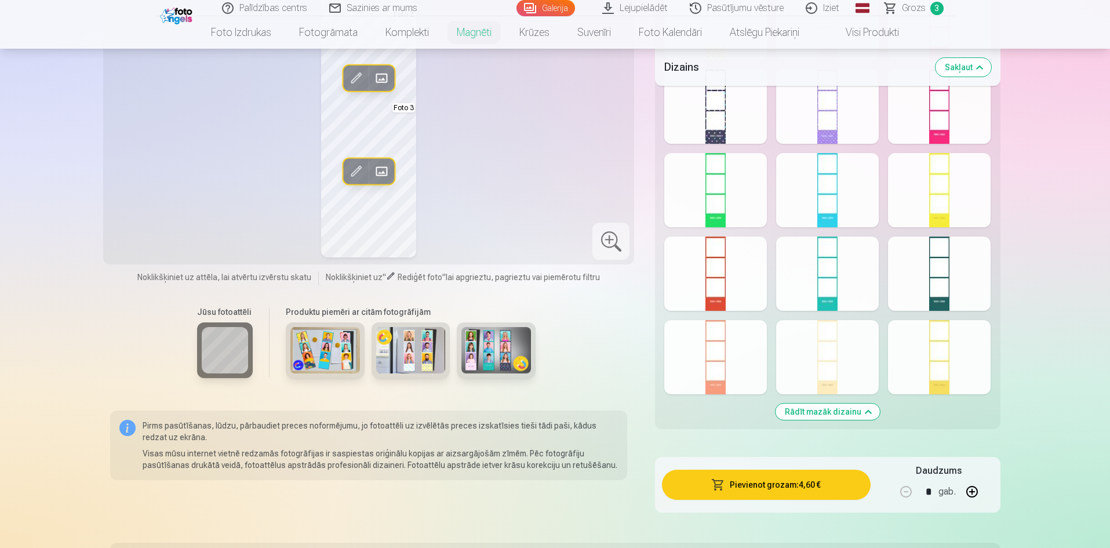
scroll to position [754, 0]
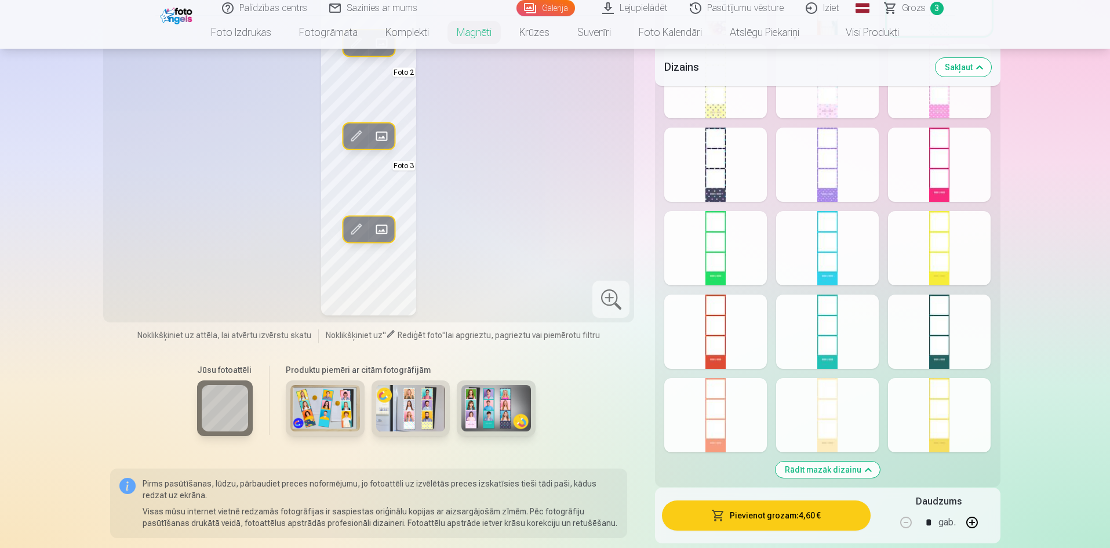
click at [834, 398] on div at bounding box center [827, 415] width 103 height 74
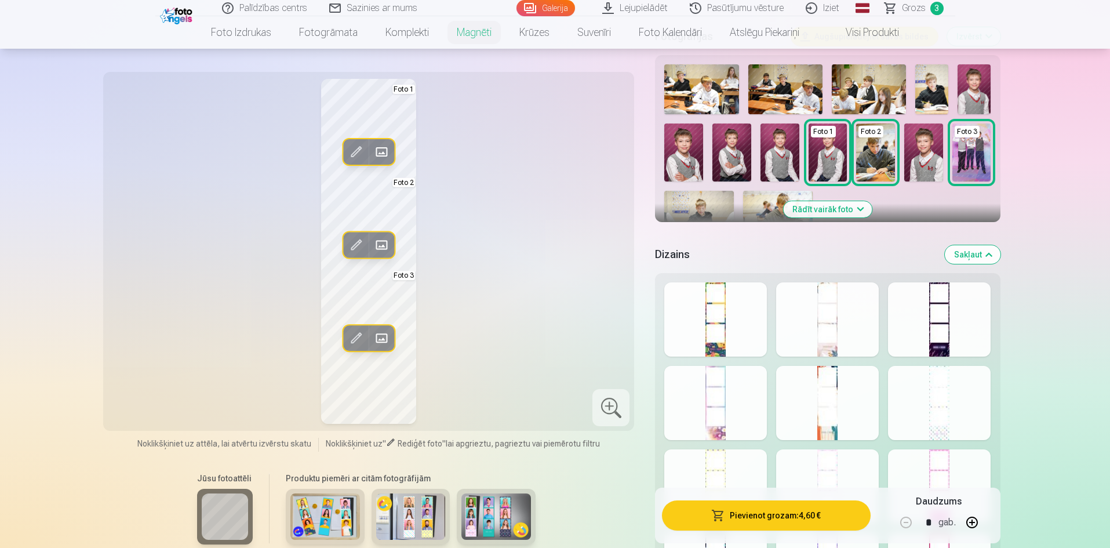
scroll to position [348, 0]
click at [948, 339] on div at bounding box center [939, 320] width 103 height 74
click at [567, 7] on link "Galerija" at bounding box center [545, 8] width 59 height 16
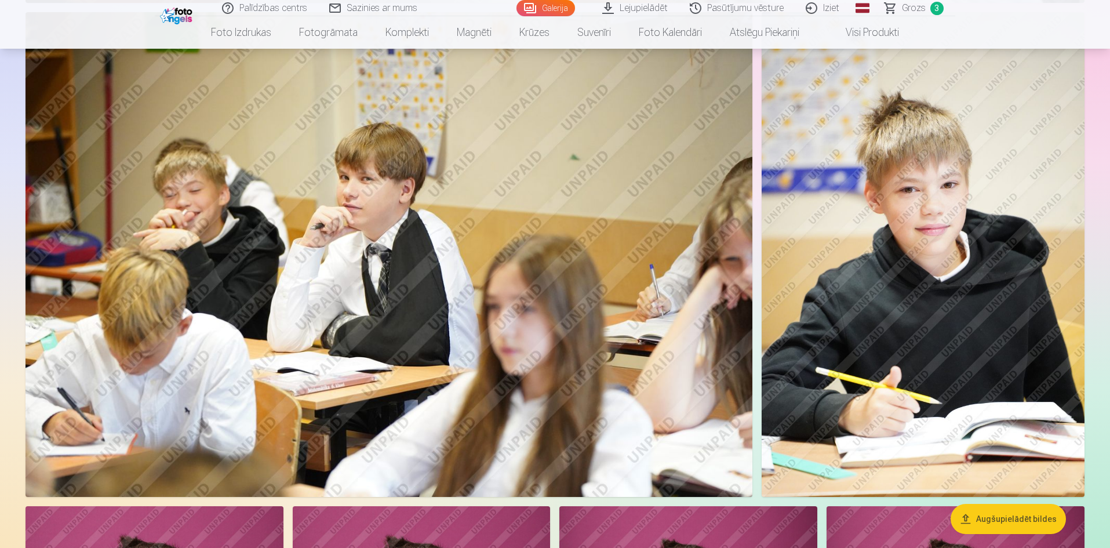
scroll to position [2261, 0]
click at [915, 12] on span "Grozs" at bounding box center [914, 8] width 24 height 14
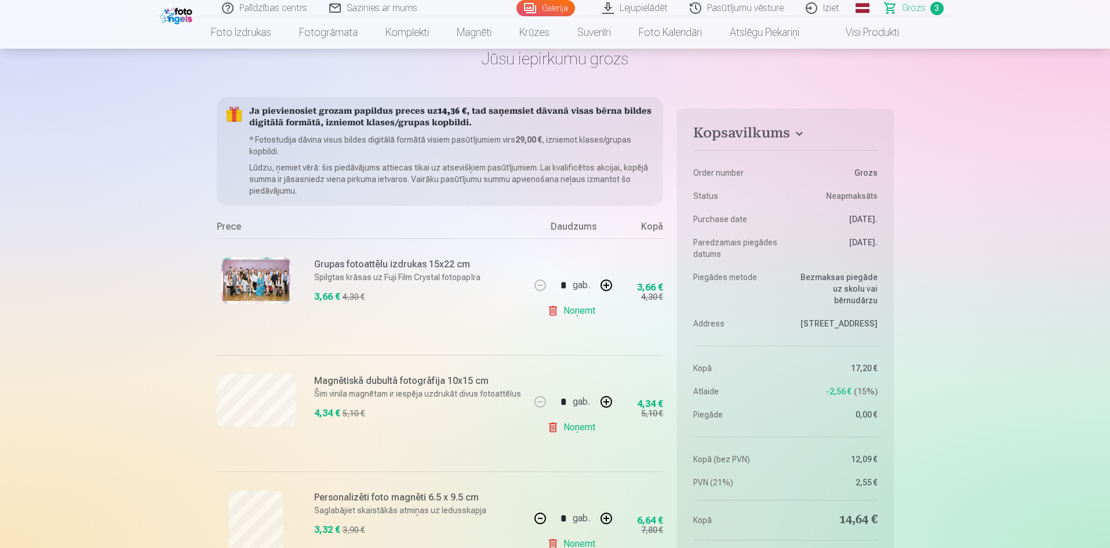
scroll to position [58, 0]
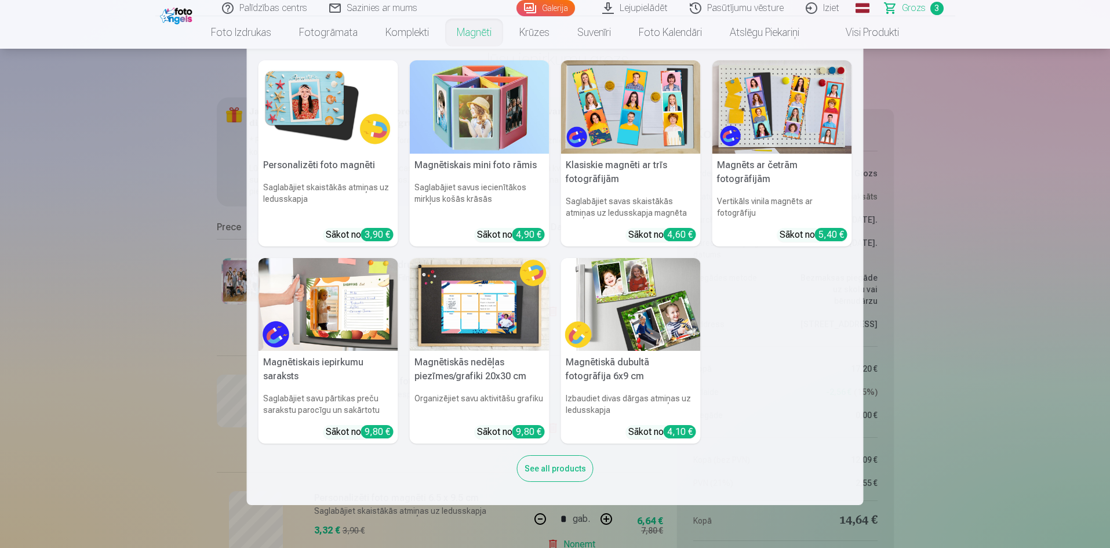
click at [466, 39] on link "Magnēti" at bounding box center [474, 32] width 63 height 32
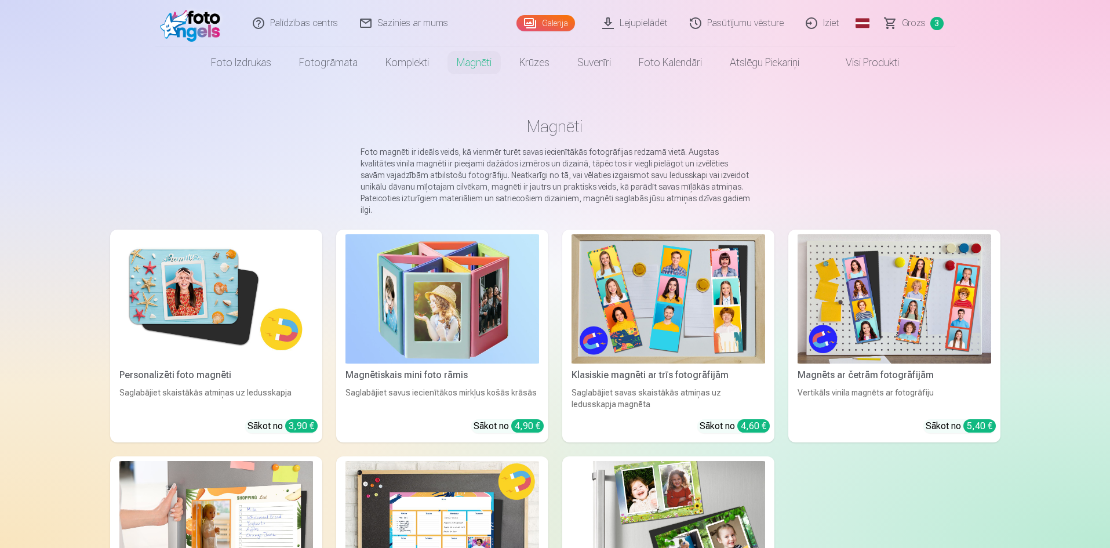
click at [645, 265] on img at bounding box center [669, 298] width 194 height 129
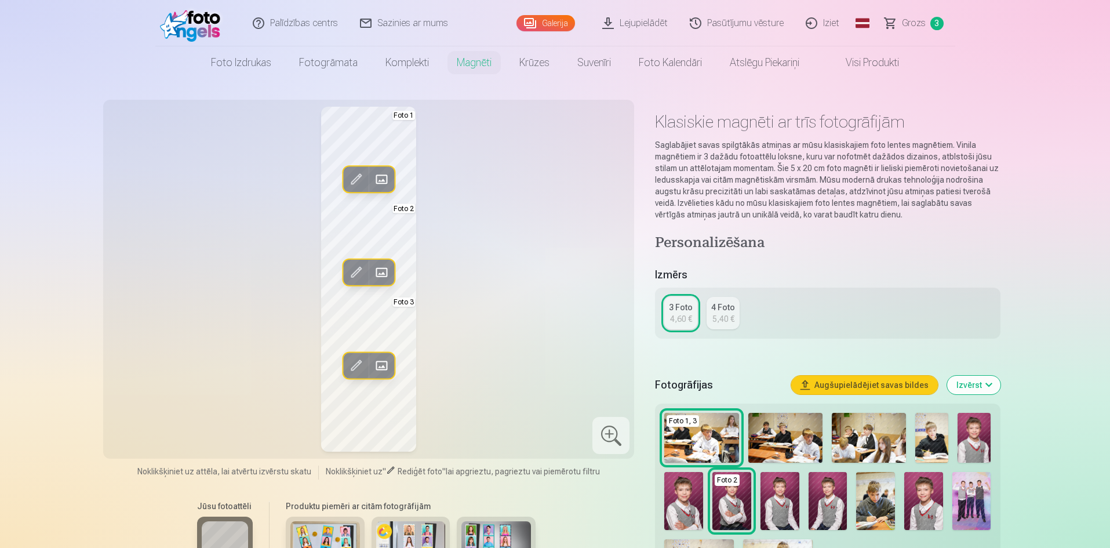
click at [382, 367] on span at bounding box center [381, 365] width 19 height 19
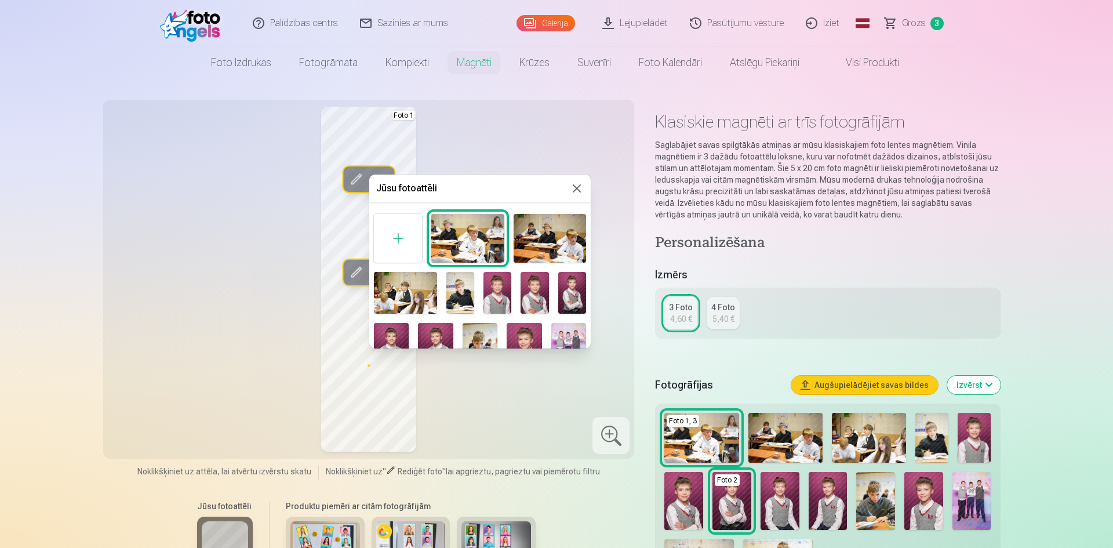
click at [960, 499] on div at bounding box center [556, 274] width 1113 height 548
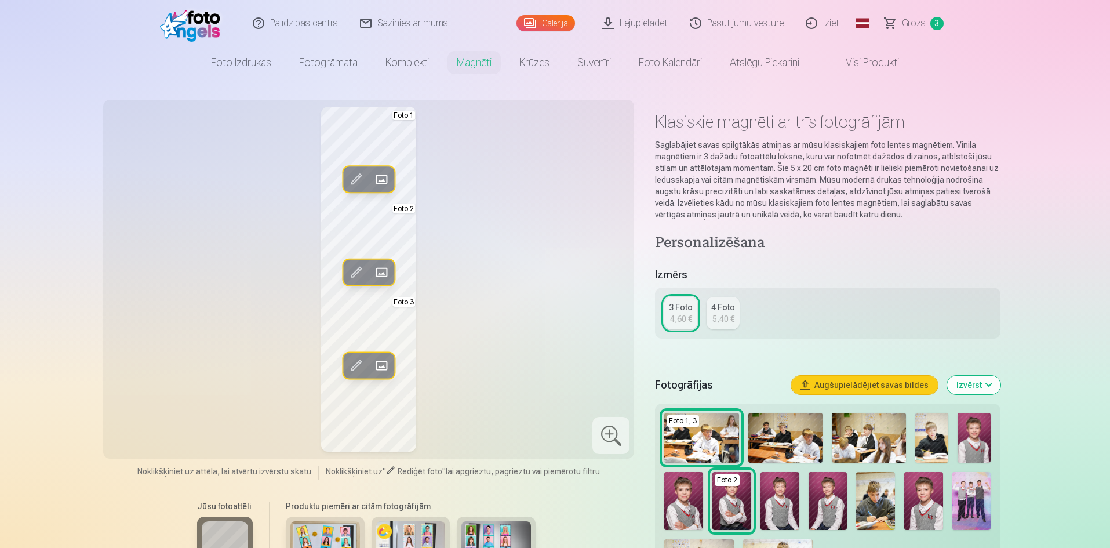
click at [969, 499] on img at bounding box center [971, 501] width 39 height 58
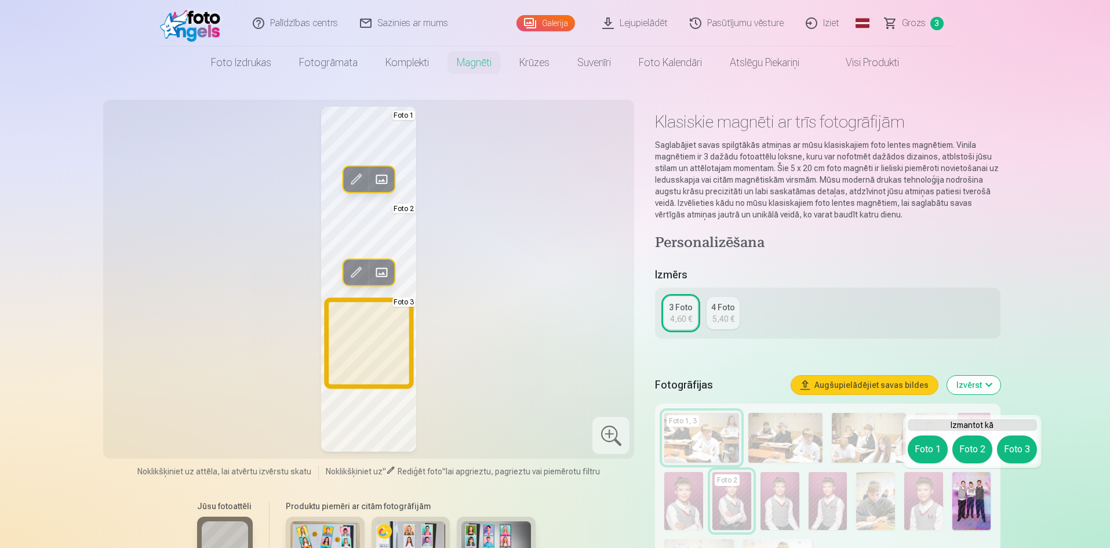
click at [1013, 454] on button "Foto 3" at bounding box center [1017, 449] width 40 height 28
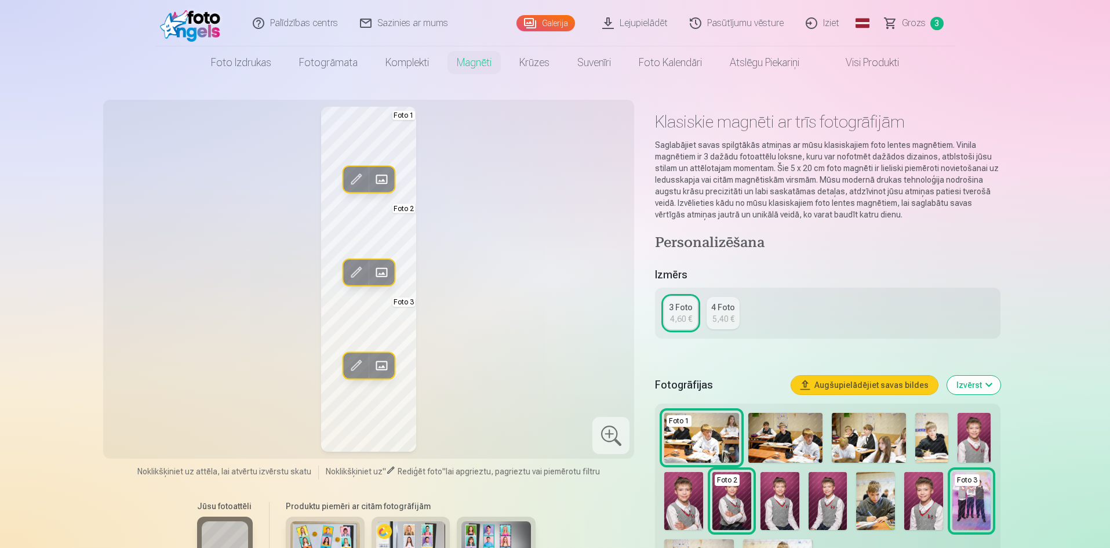
click at [379, 274] on span at bounding box center [381, 272] width 19 height 19
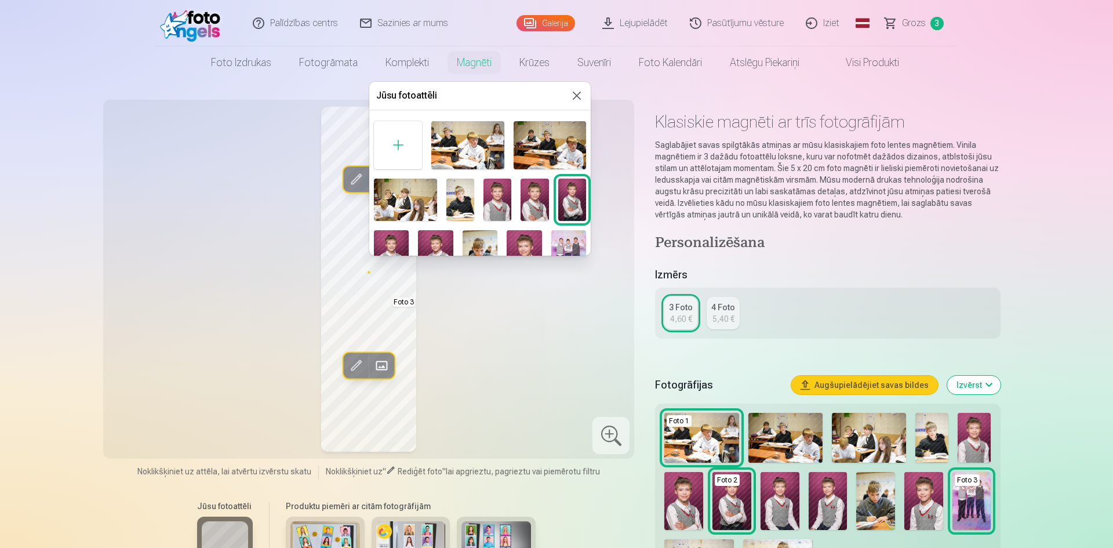
click at [874, 504] on div at bounding box center [556, 274] width 1113 height 548
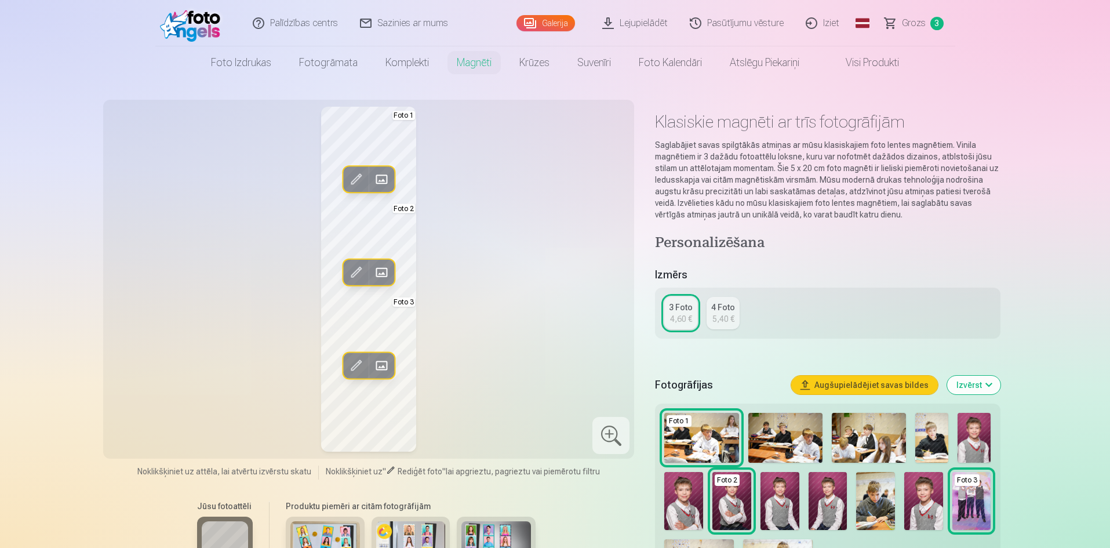
click at [876, 497] on img at bounding box center [875, 501] width 39 height 58
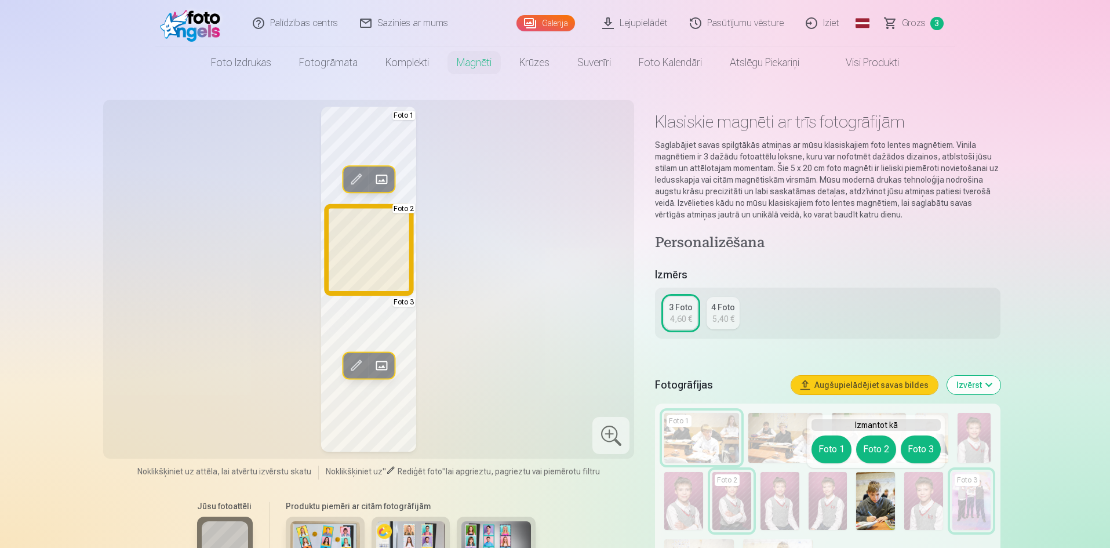
click at [886, 454] on button "Foto 2" at bounding box center [876, 449] width 40 height 28
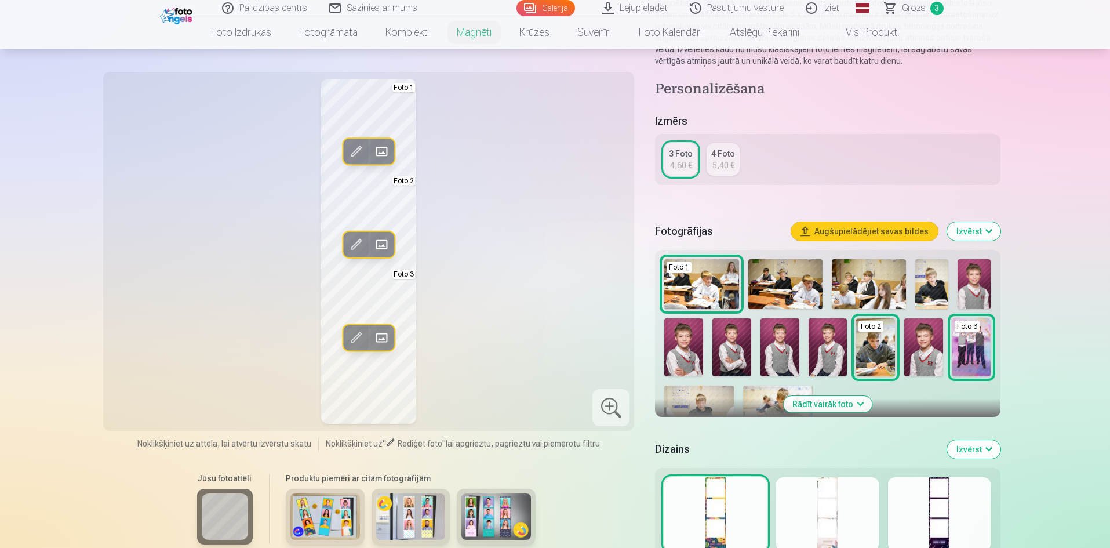
scroll to position [174, 0]
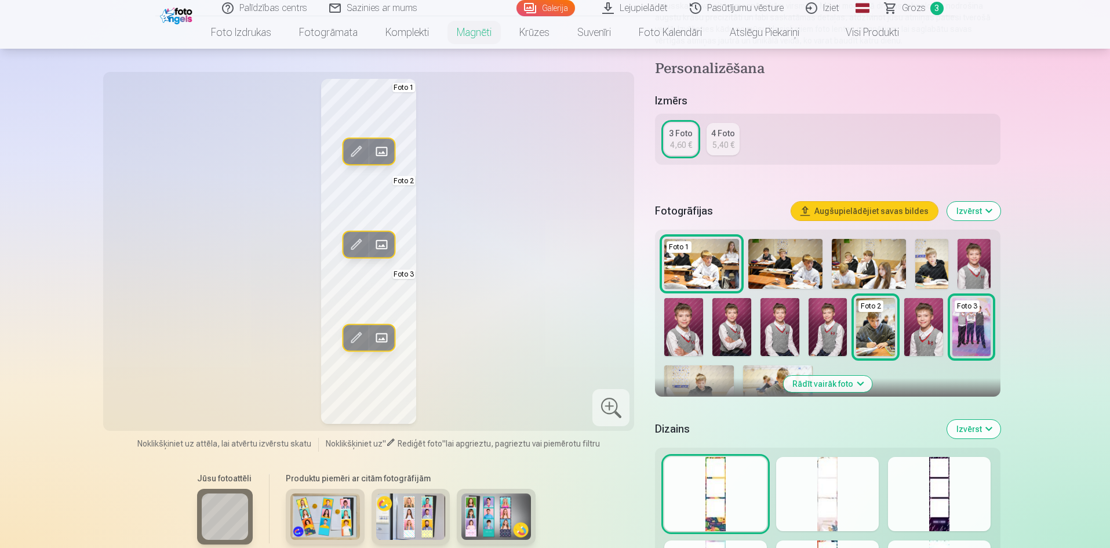
click at [932, 343] on img at bounding box center [923, 327] width 39 height 58
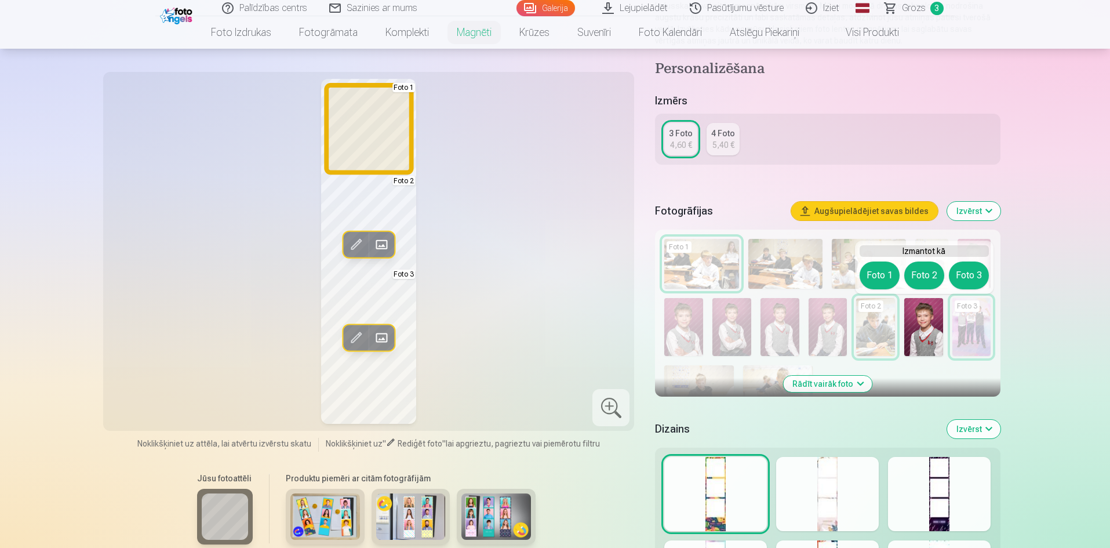
click at [878, 276] on button "Foto 1" at bounding box center [880, 275] width 40 height 28
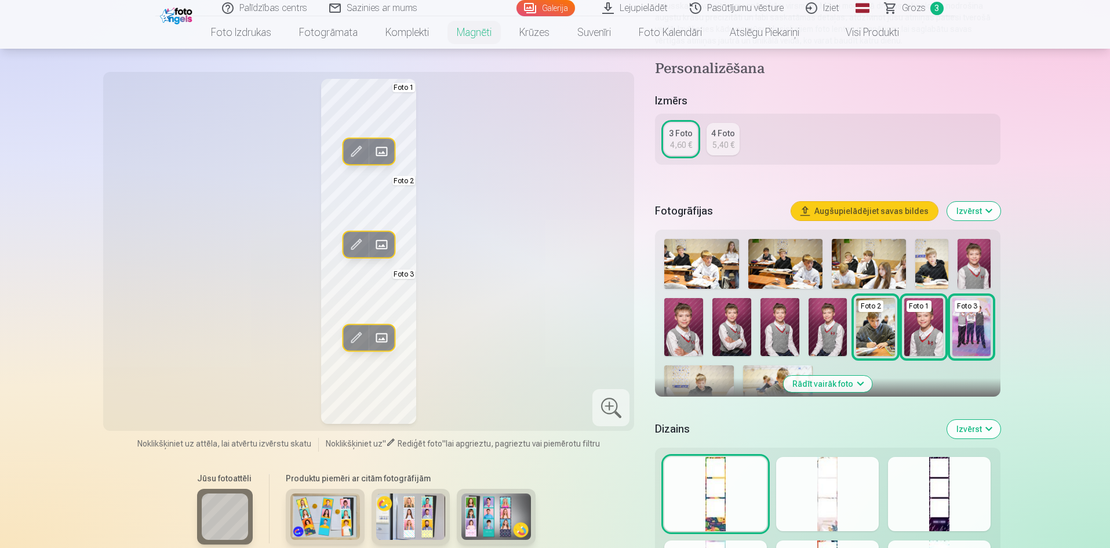
click at [579, 225] on div "Rediģēt foto Aizstāt Foto 1 Rediģēt foto Aizstāt Foto 2 Rediģēt foto Aizstāt Fo…" at bounding box center [369, 251] width 518 height 345
click at [916, 333] on img at bounding box center [923, 327] width 39 height 58
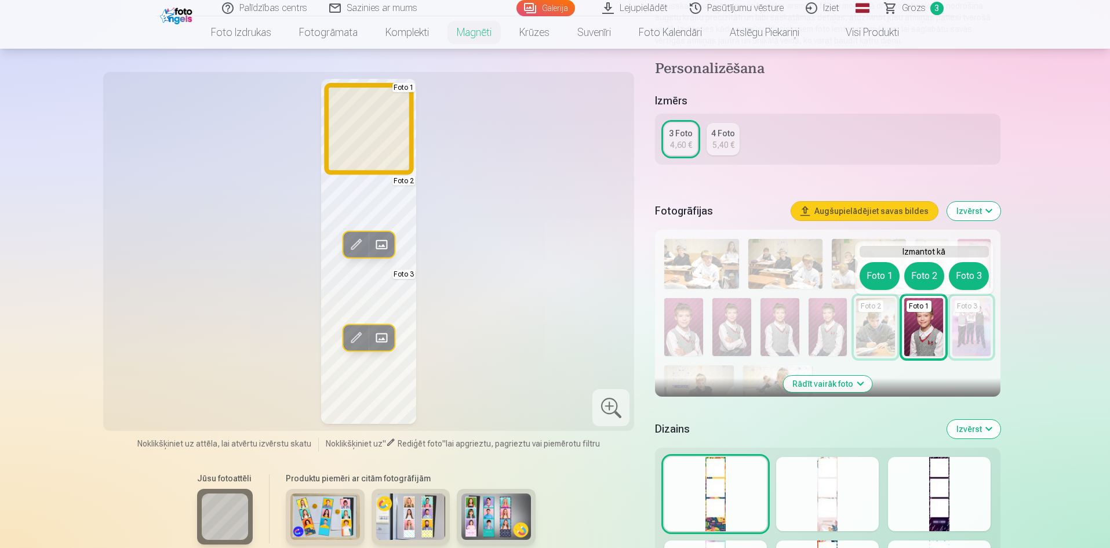
click at [871, 278] on button "Foto 1" at bounding box center [880, 276] width 40 height 28
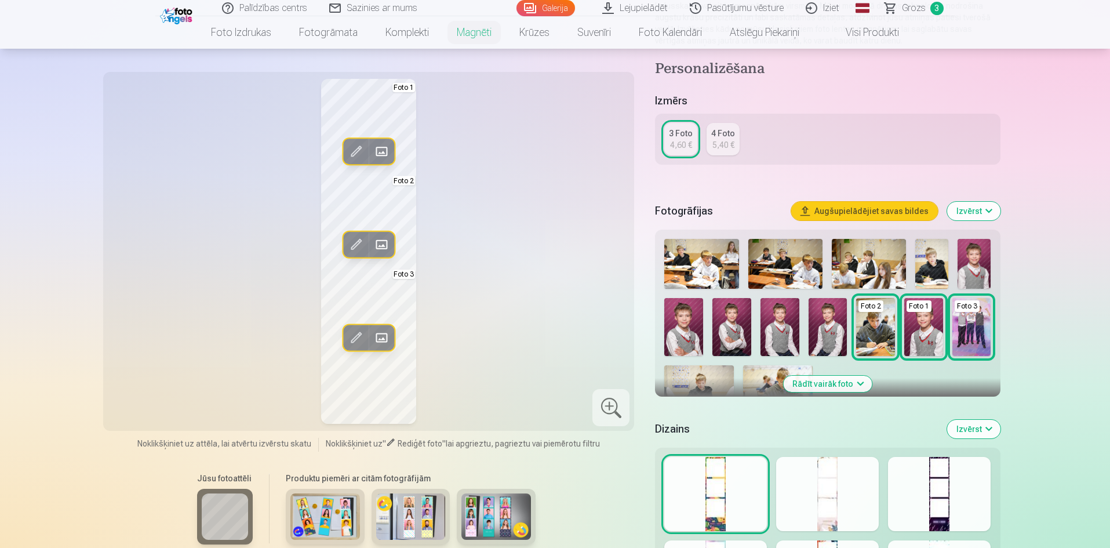
click at [825, 337] on img at bounding box center [828, 327] width 39 height 58
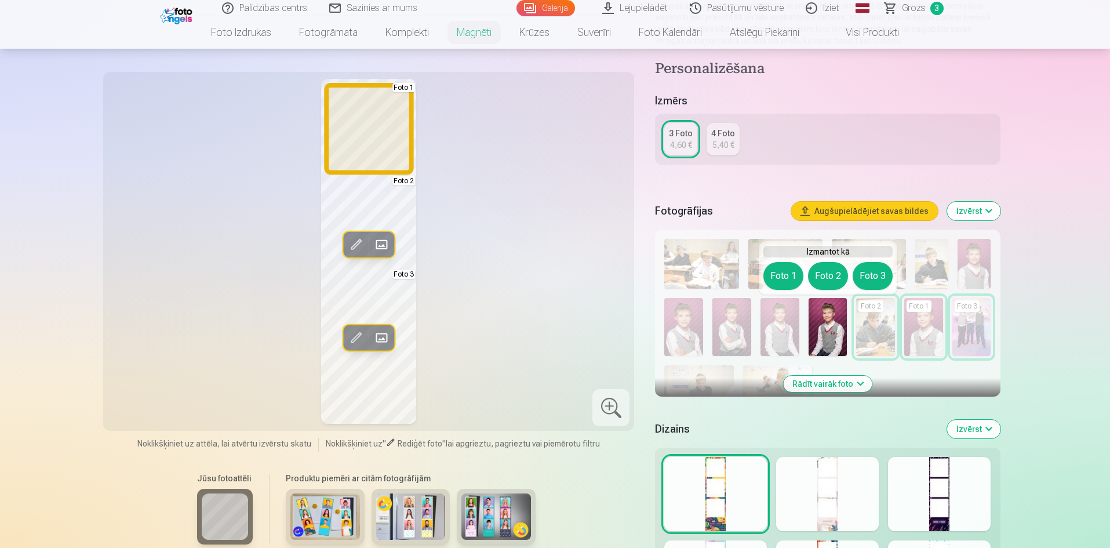
click at [792, 282] on button "Foto 1" at bounding box center [783, 276] width 40 height 28
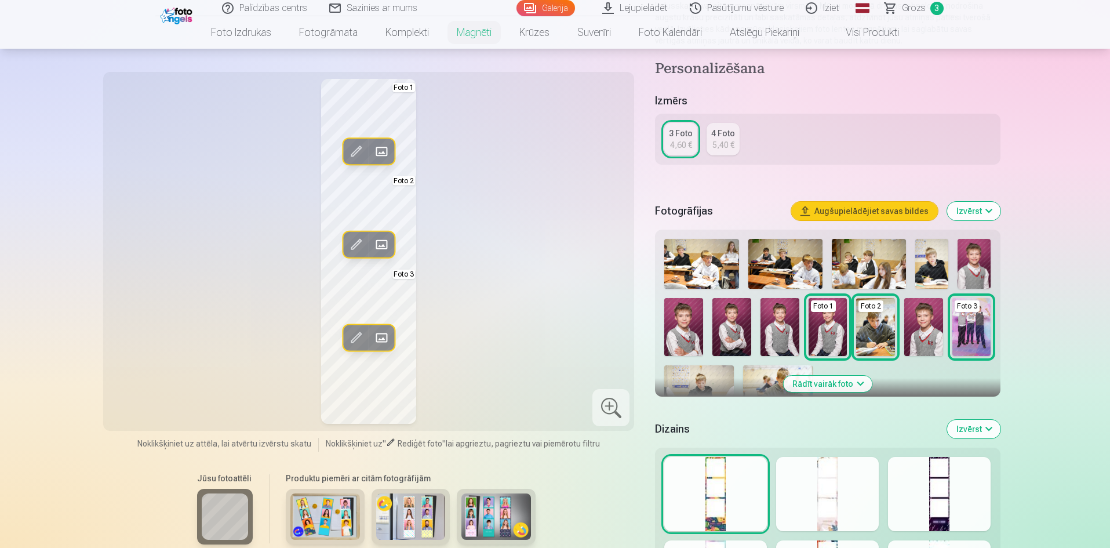
click at [925, 332] on img at bounding box center [923, 327] width 39 height 58
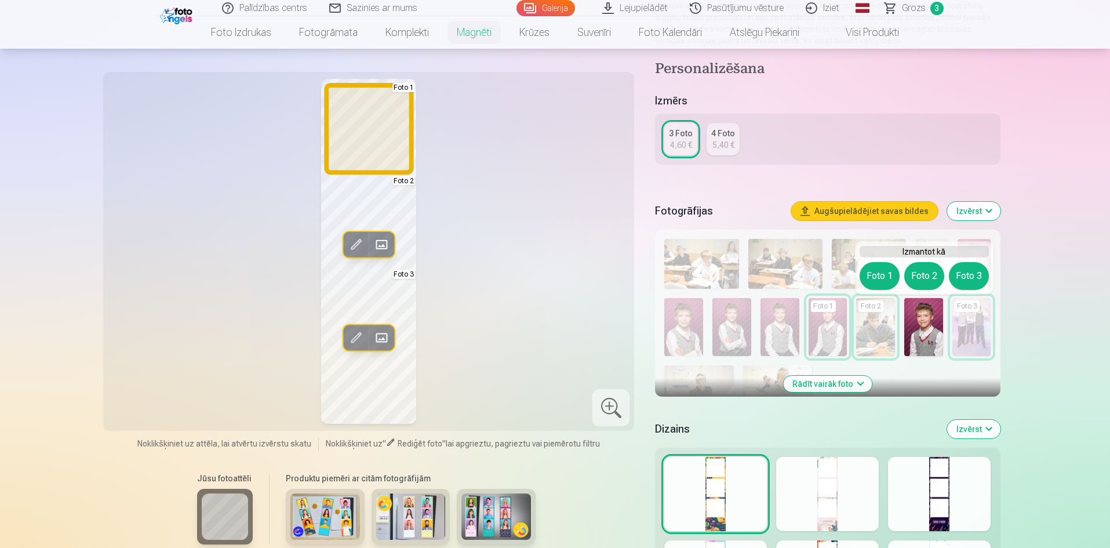
click at [882, 279] on button "Foto 1" at bounding box center [880, 276] width 40 height 28
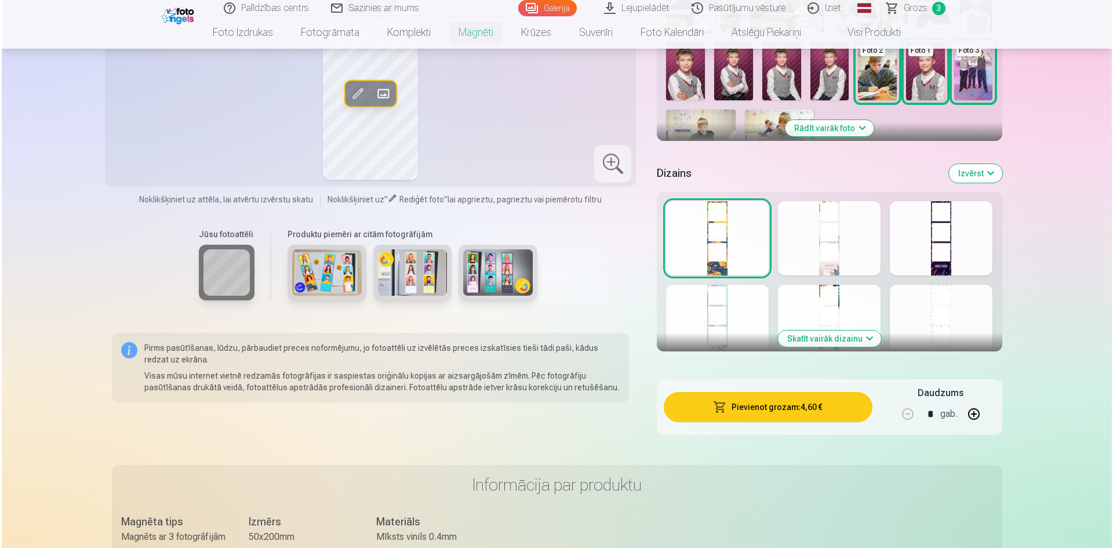
scroll to position [464, 0]
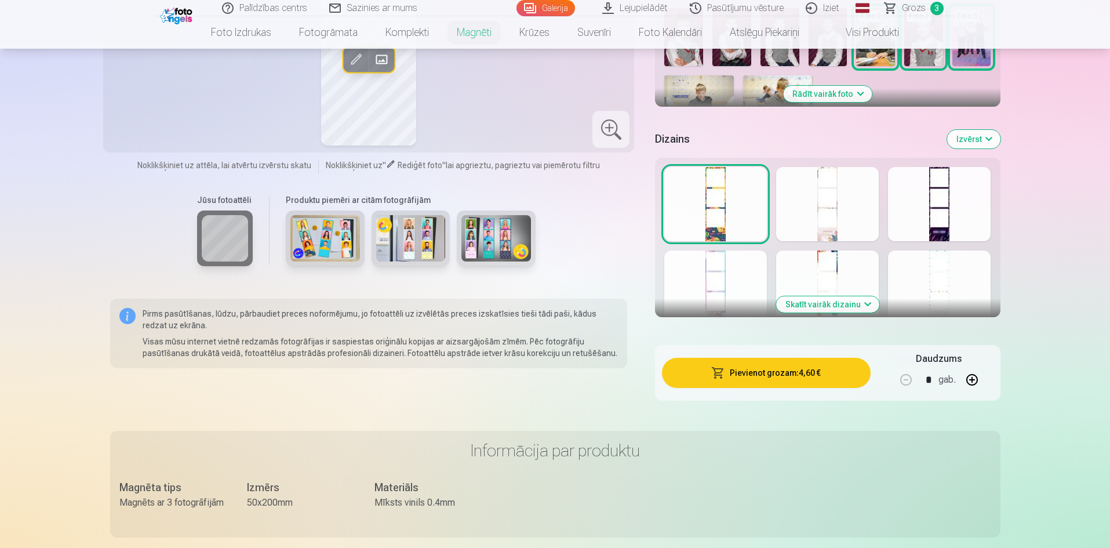
click at [783, 370] on button "Pievienot grozam : 4,60 €" at bounding box center [766, 373] width 208 height 30
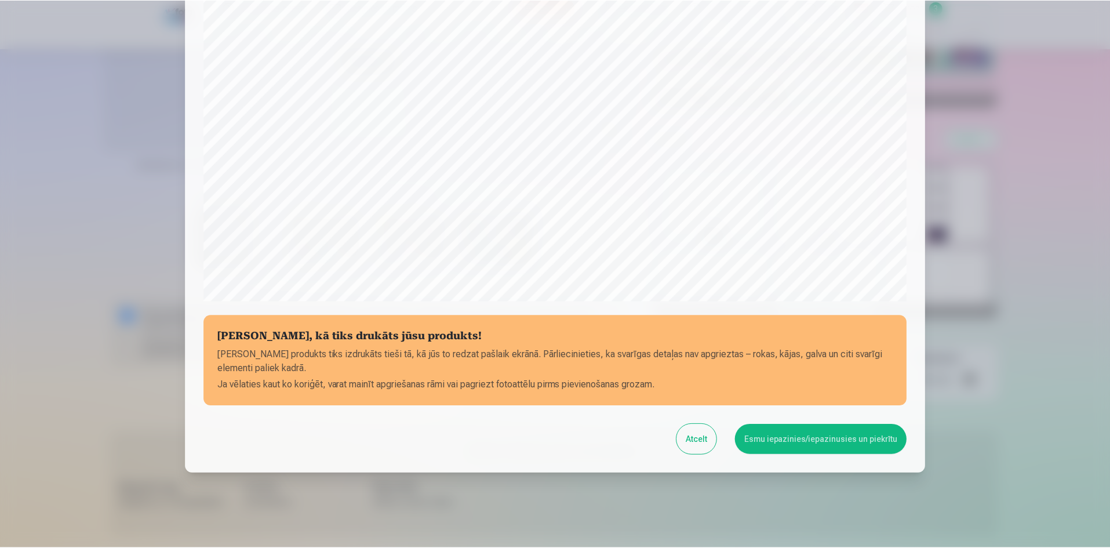
scroll to position [287, 0]
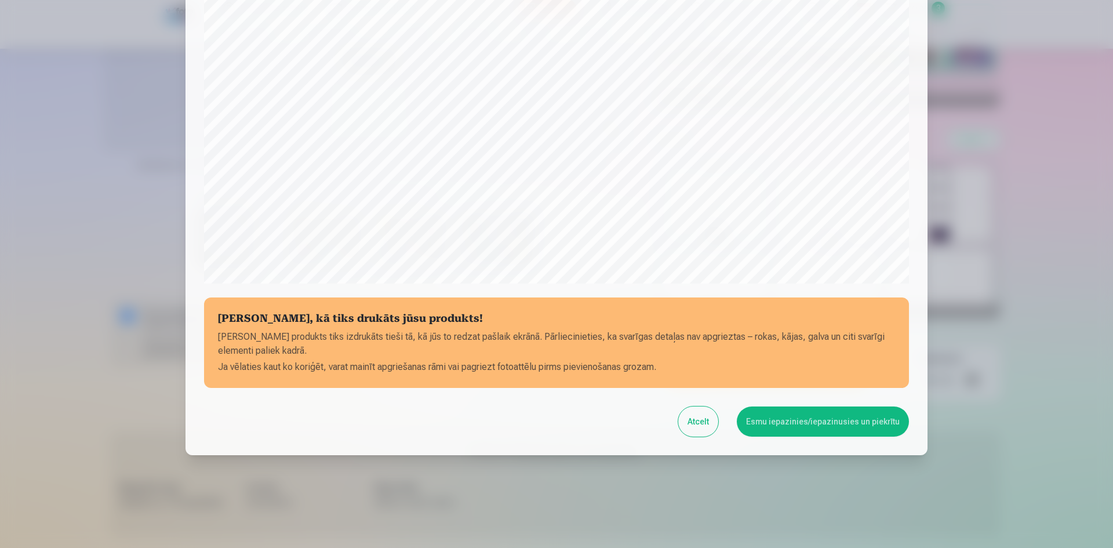
click at [770, 416] on button "Esmu iepazinies/iepazinusies un piekrītu" at bounding box center [823, 421] width 172 height 30
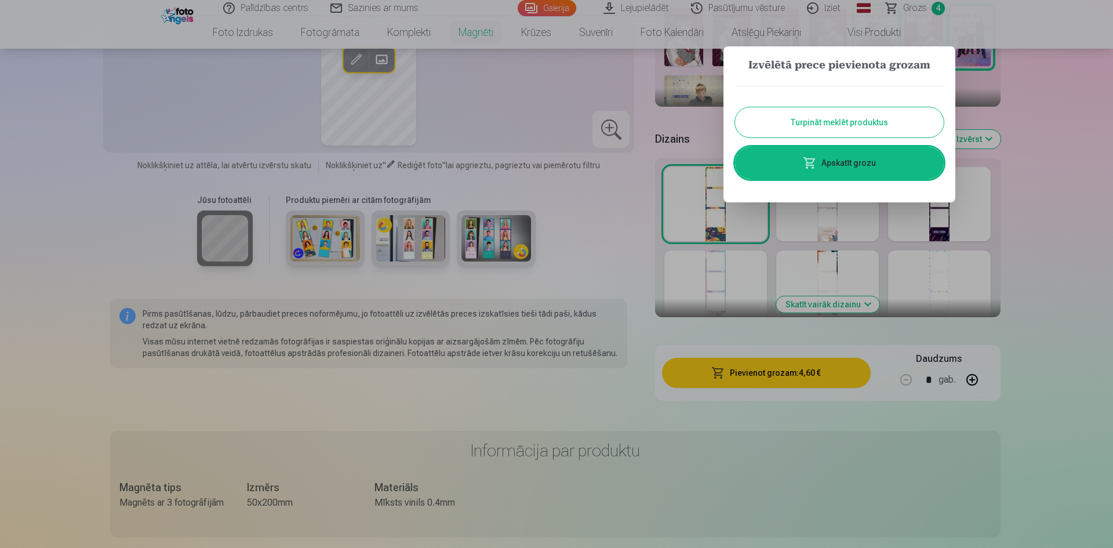
click at [842, 128] on button "Turpināt meklēt produktus" at bounding box center [839, 122] width 209 height 30
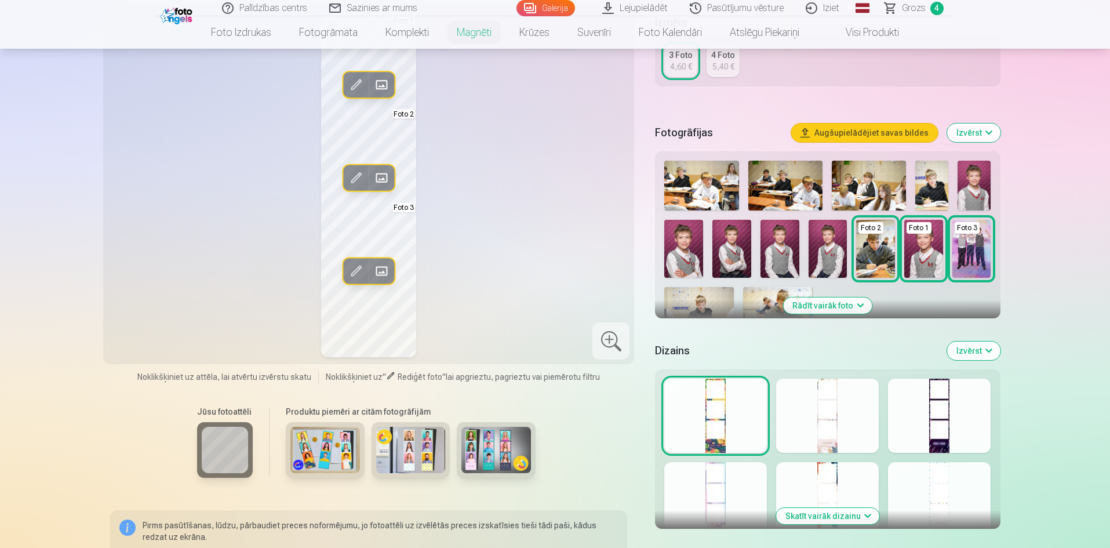
scroll to position [232, 0]
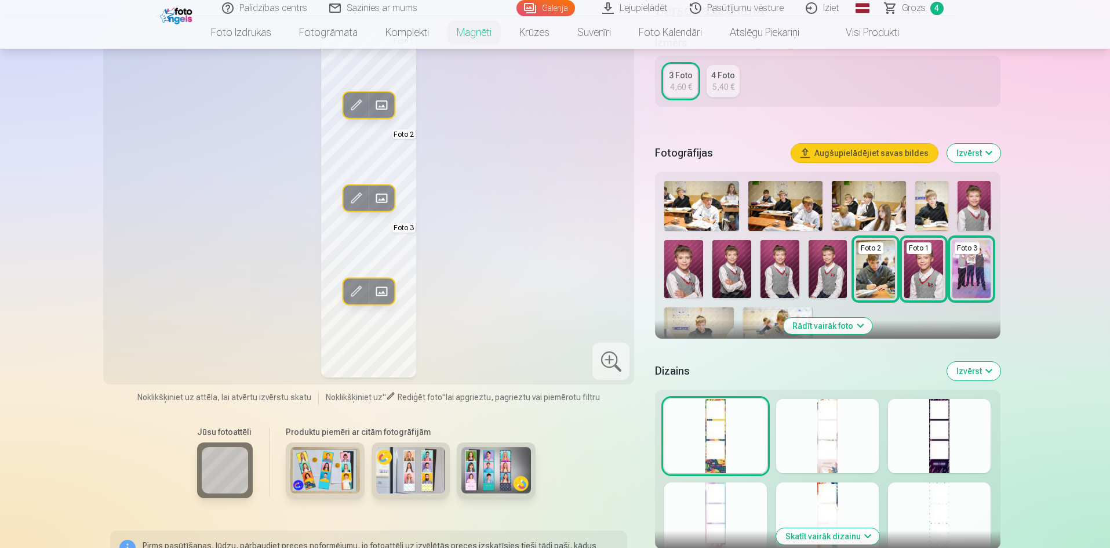
click at [945, 417] on div at bounding box center [939, 436] width 103 height 74
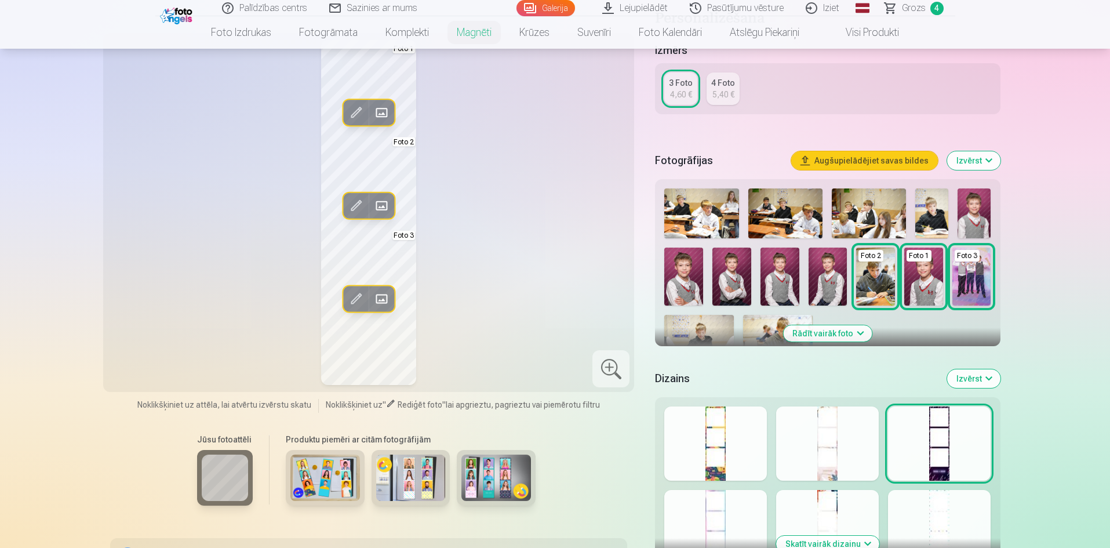
scroll to position [174, 0]
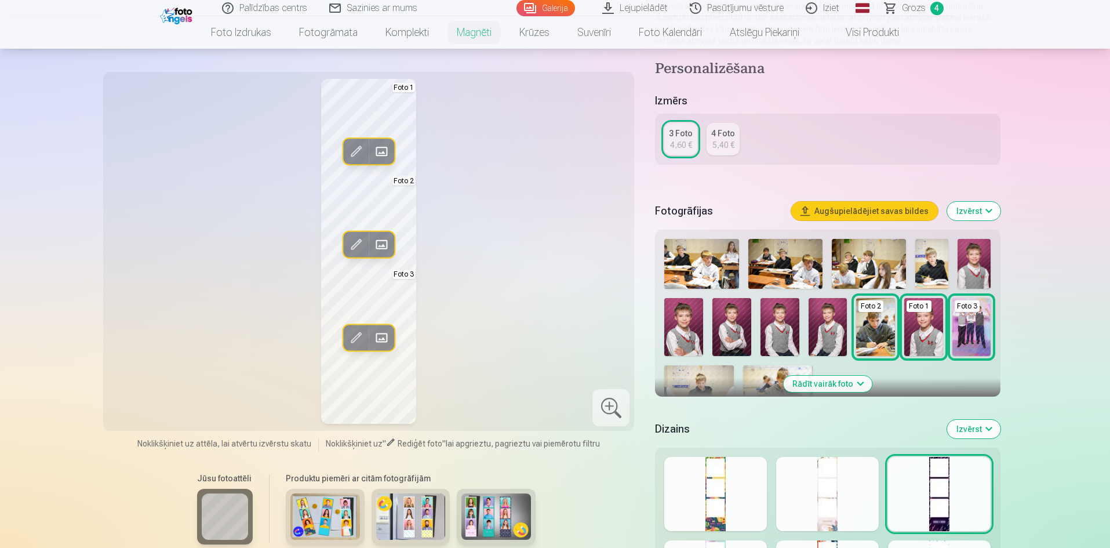
click at [736, 503] on div at bounding box center [715, 494] width 103 height 74
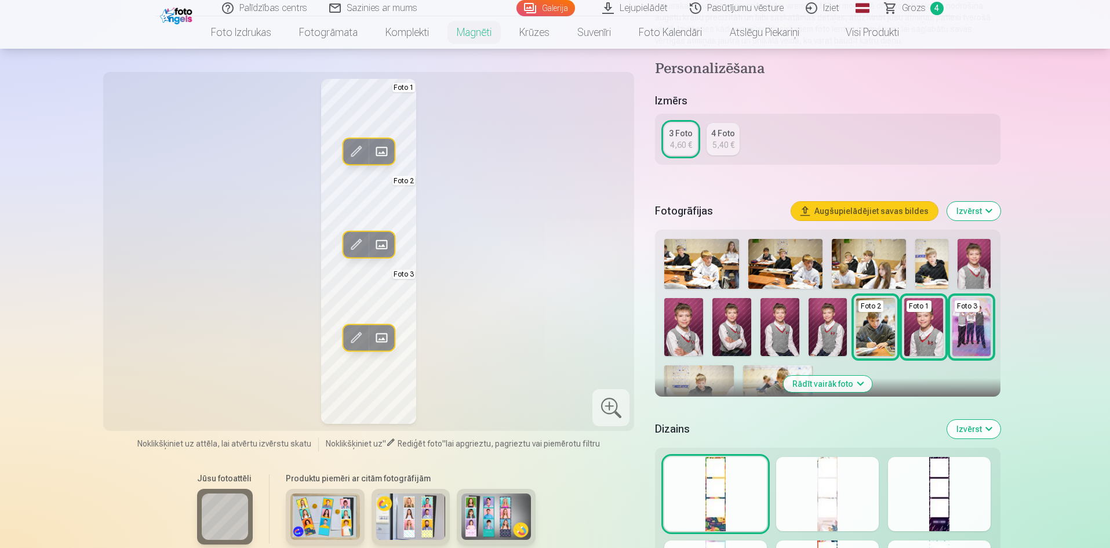
click at [956, 482] on div at bounding box center [939, 494] width 103 height 74
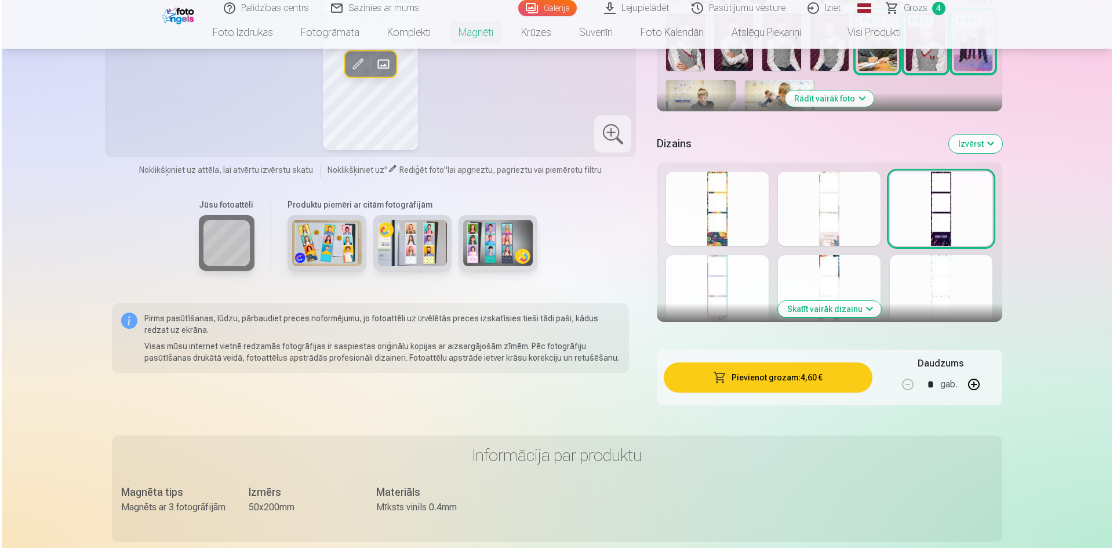
scroll to position [464, 0]
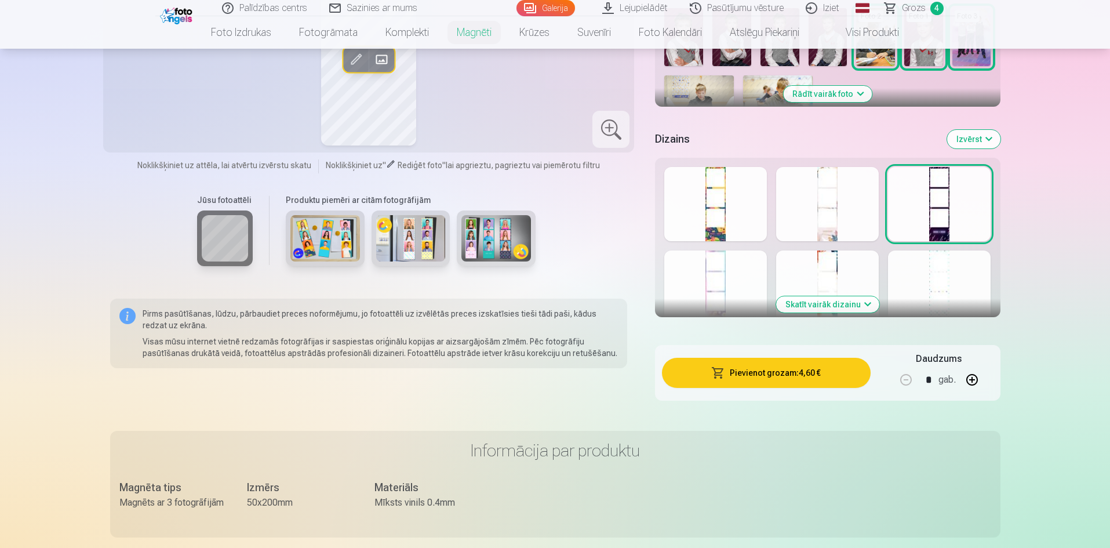
click at [801, 377] on button "Pievienot grozam : 4,60 €" at bounding box center [766, 373] width 208 height 30
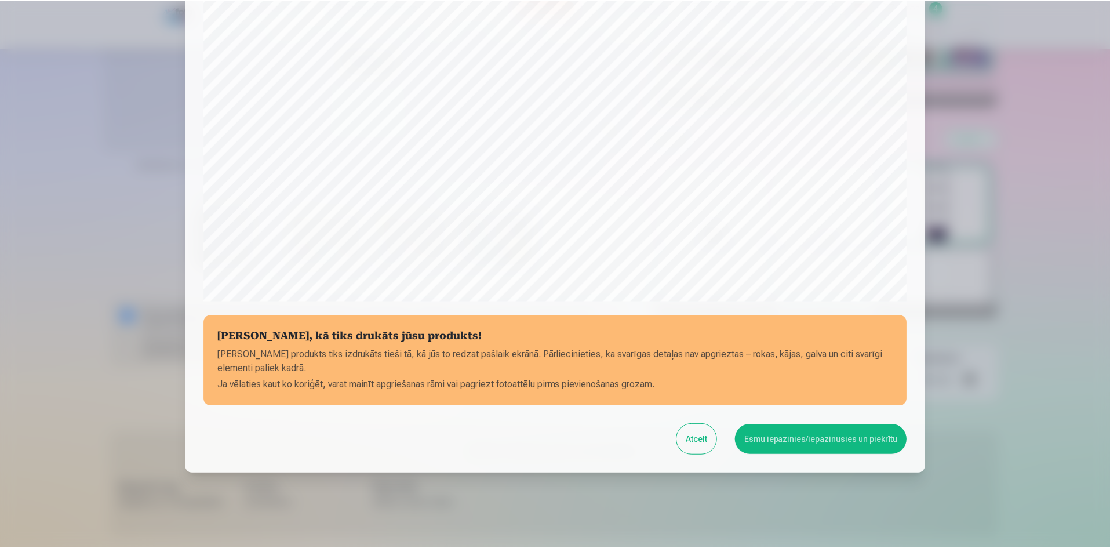
scroll to position [287, 0]
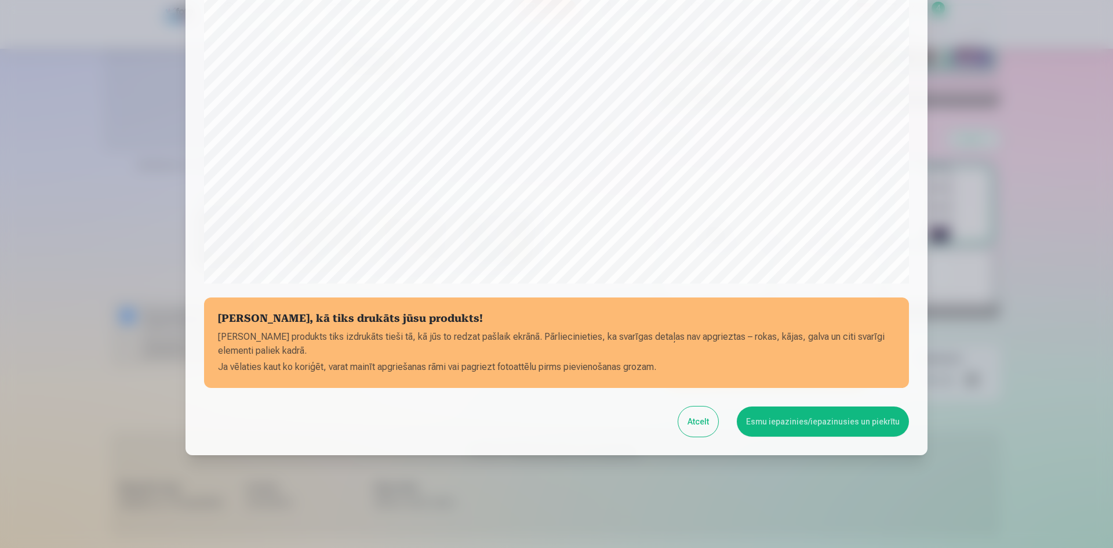
click at [773, 426] on button "Esmu iepazinies/iepazinusies un piekrītu" at bounding box center [823, 421] width 172 height 30
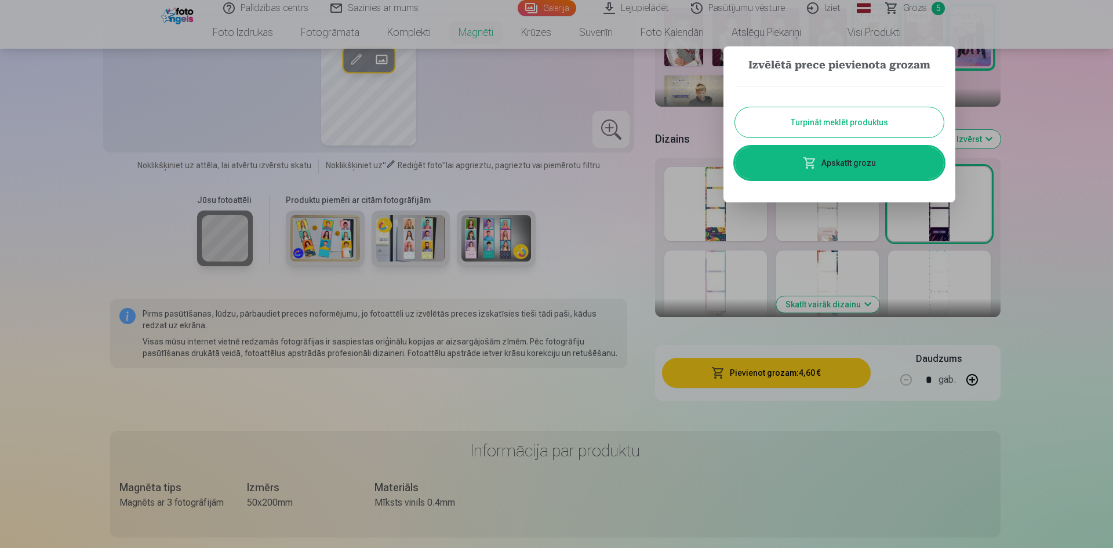
drag, startPoint x: 810, startPoint y: 115, endPoint x: 781, endPoint y: 121, distance: 29.0
click at [810, 116] on button "Turpināt meklēt produktus" at bounding box center [839, 122] width 209 height 30
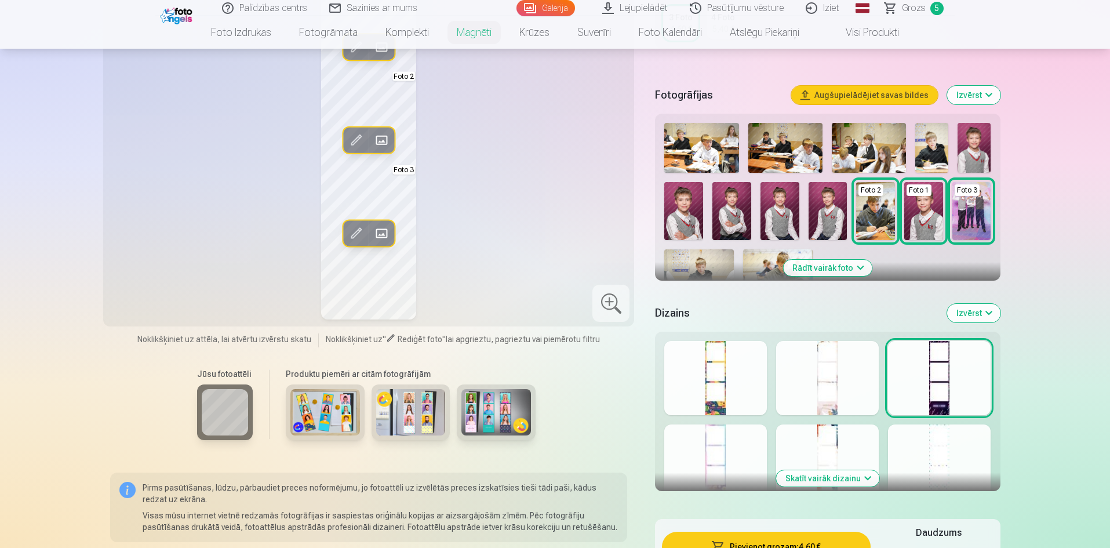
scroll to position [58, 0]
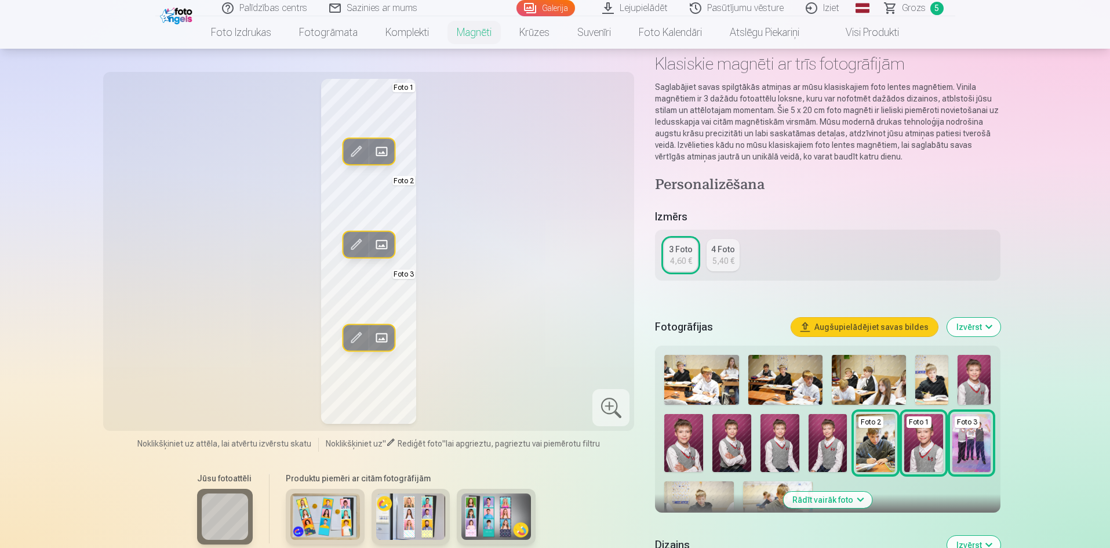
click at [916, 5] on span "Grozs" at bounding box center [914, 8] width 24 height 14
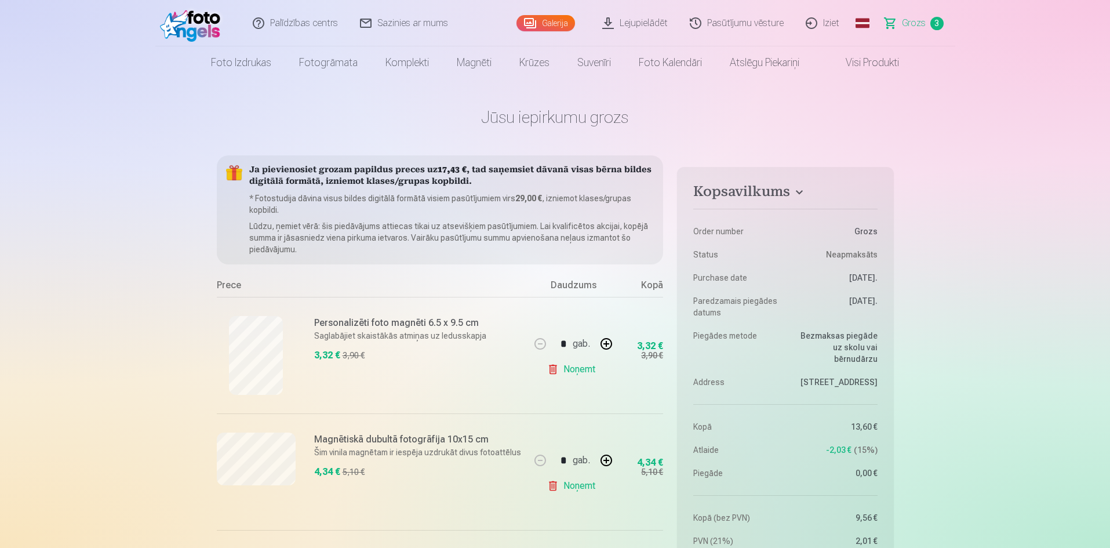
click at [919, 20] on span "Grozs" at bounding box center [914, 23] width 24 height 14
click at [918, 20] on span "Grozs" at bounding box center [914, 23] width 24 height 14
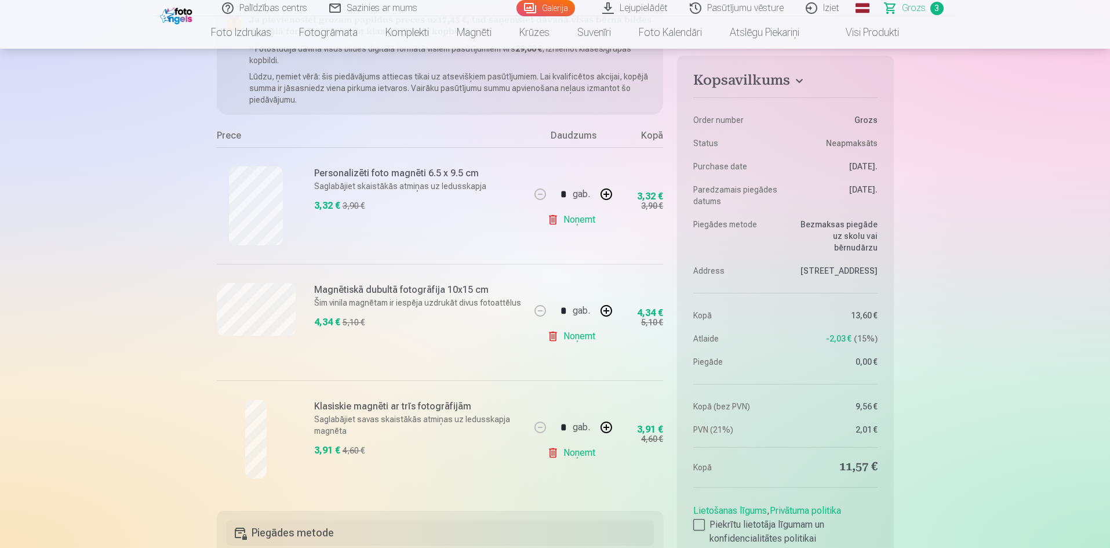
scroll to position [232, 0]
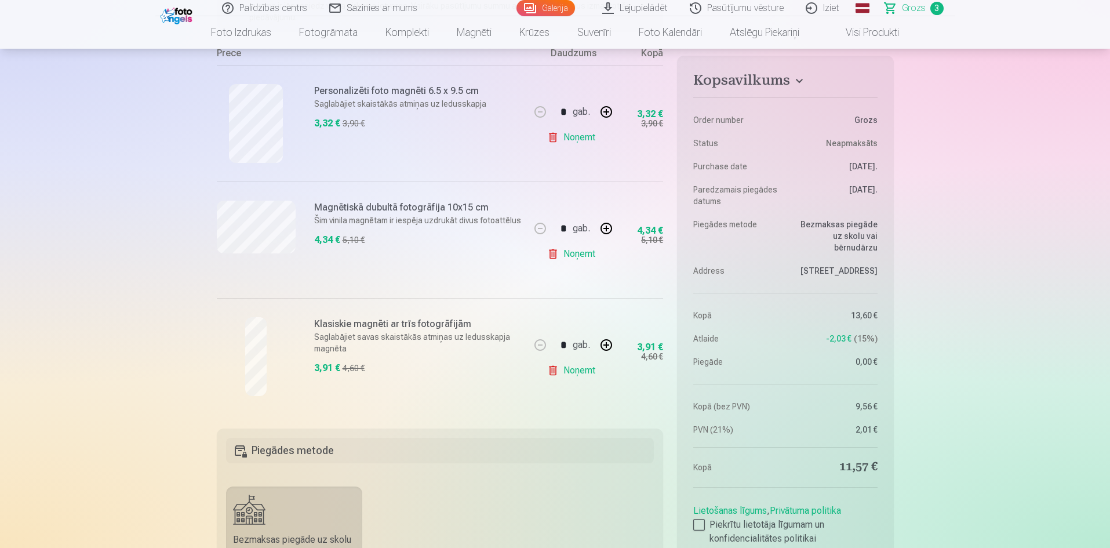
click at [576, 370] on link "Noņemt" at bounding box center [573, 370] width 53 height 23
type input "*"
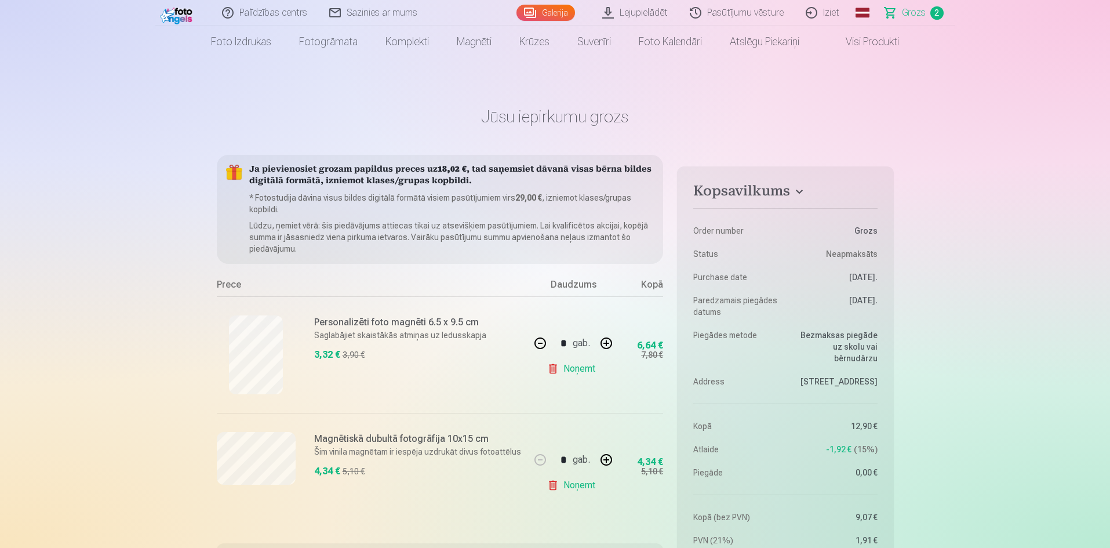
scroll to position [0, 0]
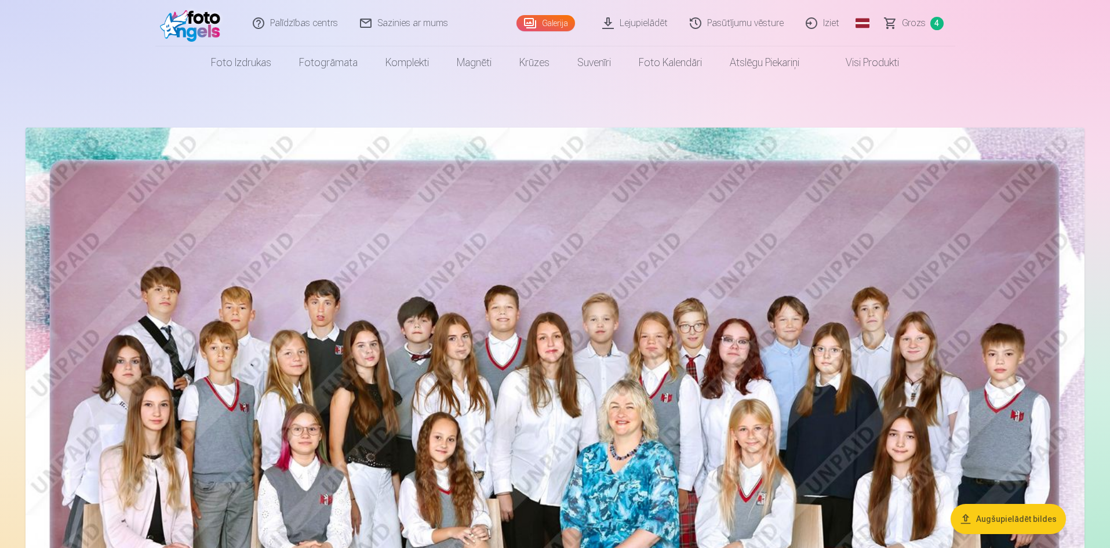
click at [827, 23] on link "Iziet" at bounding box center [823, 23] width 56 height 46
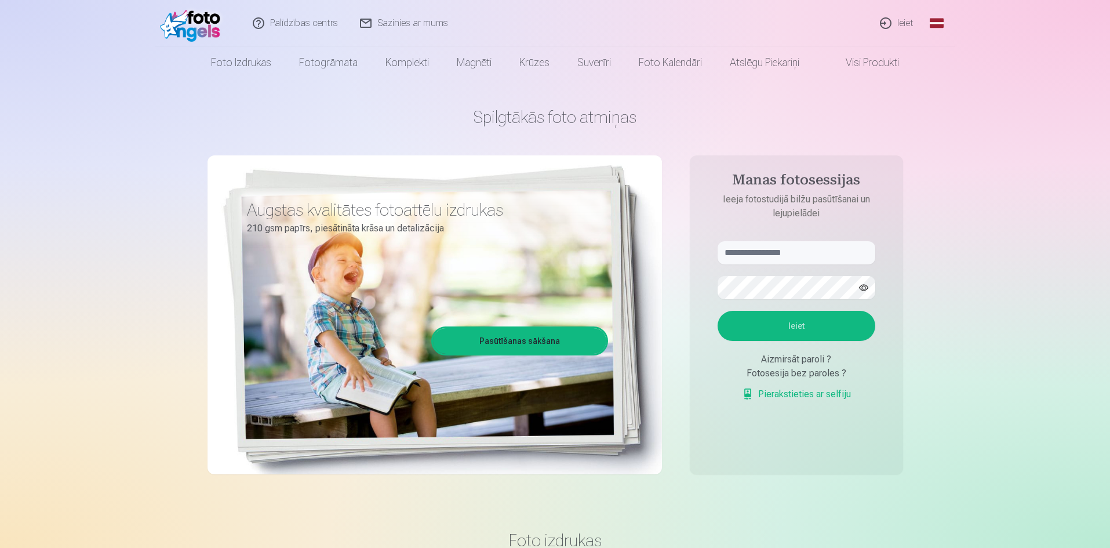
click at [903, 27] on link "Ieiet" at bounding box center [897, 23] width 56 height 46
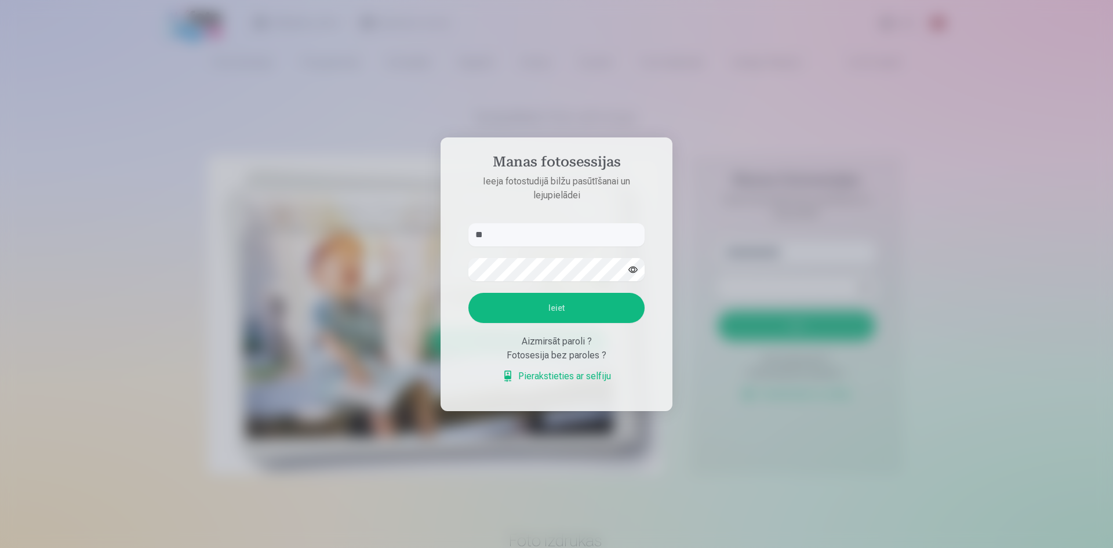
type input "*"
click at [512, 236] on input "**********" at bounding box center [556, 234] width 176 height 23
type input "**********"
click at [593, 309] on button "Ieiet" at bounding box center [556, 308] width 176 height 30
